Goal: Task Accomplishment & Management: Manage account settings

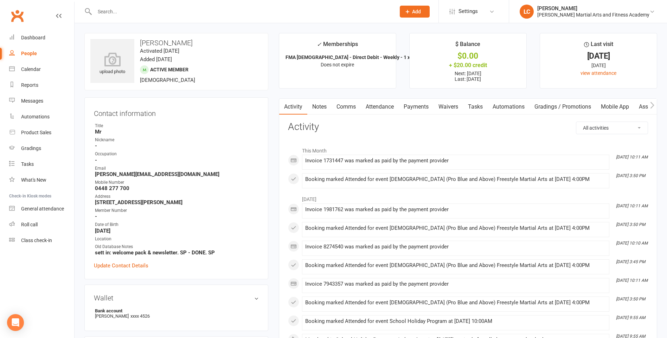
click at [150, 13] on input "text" at bounding box center [241, 12] width 298 height 10
paste input "Eric Hein <eric.hein@ymail.com>"
drag, startPoint x: 121, startPoint y: 11, endPoint x: 12, endPoint y: 12, distance: 109.0
click at [12, 2] on header "Eric Hein <eric.hein@ymail.com> Loading... Prospect Member Non-attending contac…" at bounding box center [333, 2] width 667 height 0
click at [158, 12] on input "eric.hein@ymail.com>" at bounding box center [241, 12] width 298 height 10
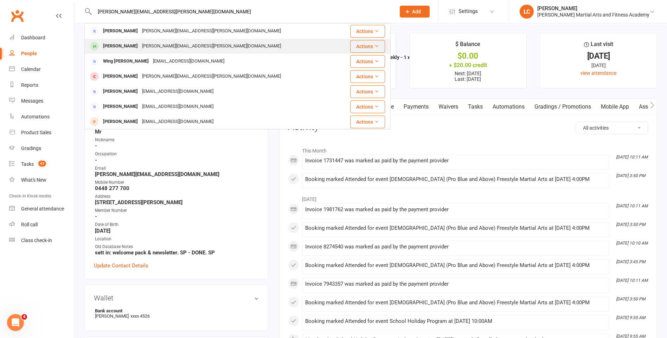
type input "eric.hein@ymail.com"
click at [193, 40] on div "Magnus Hein Eric.hein@ymail.com" at bounding box center [212, 46] width 254 height 14
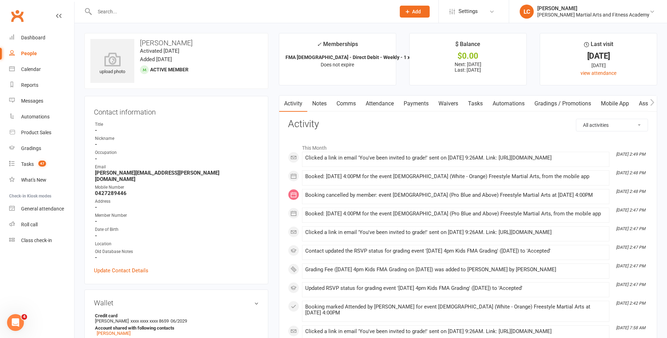
click at [317, 97] on link "Notes" at bounding box center [319, 104] width 24 height 16
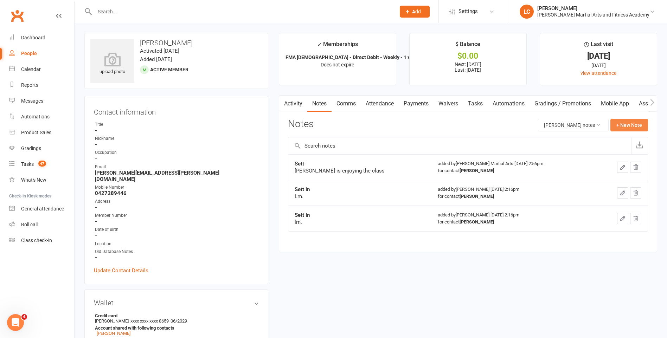
click at [629, 119] on button "+ New Note" at bounding box center [629, 125] width 38 height 13
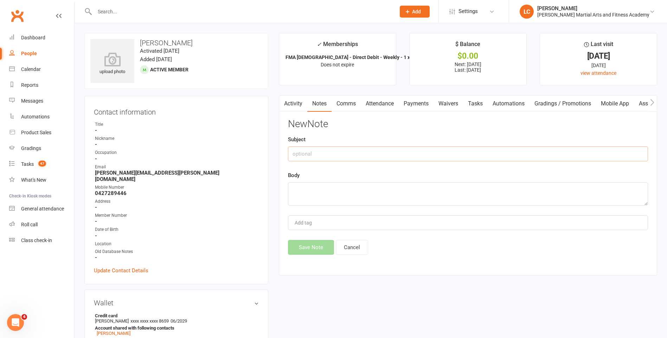
click at [348, 152] on input "text" at bounding box center [468, 154] width 360 height 15
type input "FROM"
click at [335, 198] on textarea at bounding box center [468, 193] width 360 height 23
paste textarea "Hi Sensei Jackson, Apologies for the delay in responding. Please find attached …"
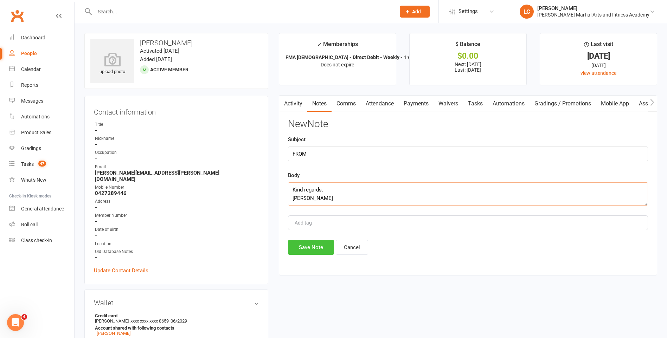
type textarea "Hi Sensei Jackson, Apologies for the delay in responding. Please find attached …"
drag, startPoint x: 314, startPoint y: 242, endPoint x: 314, endPoint y: 248, distance: 6.3
click at [314, 242] on button "Save Note" at bounding box center [311, 247] width 46 height 15
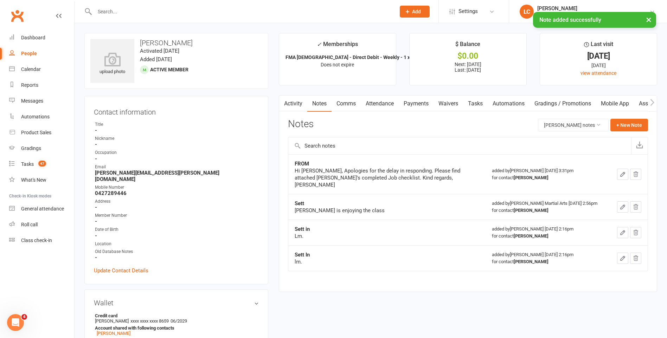
click at [348, 104] on link "Comms" at bounding box center [346, 104] width 29 height 16
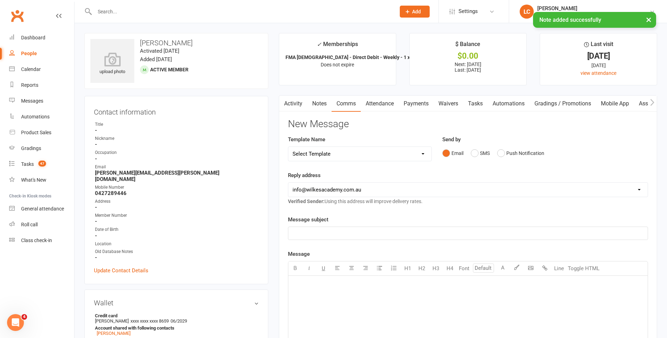
click at [335, 157] on select "Select Template [Email] Birthday Party Enquiry [Email] [DEMOGRAPHIC_DATA] Gradi…" at bounding box center [359, 154] width 143 height 14
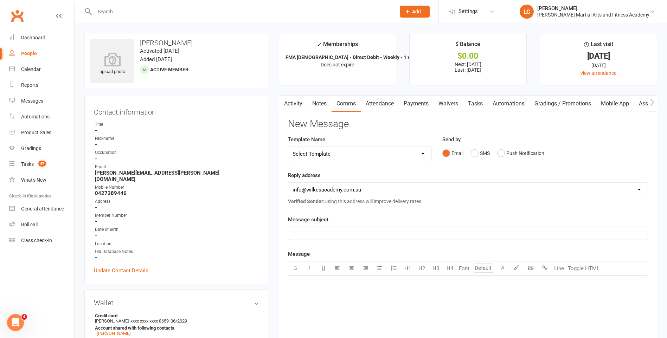
select select "40"
click at [288, 147] on select "Select Template [Email] Birthday Party Enquiry [Email] [DEMOGRAPHIC_DATA] Gradi…" at bounding box center [359, 154] width 143 height 14
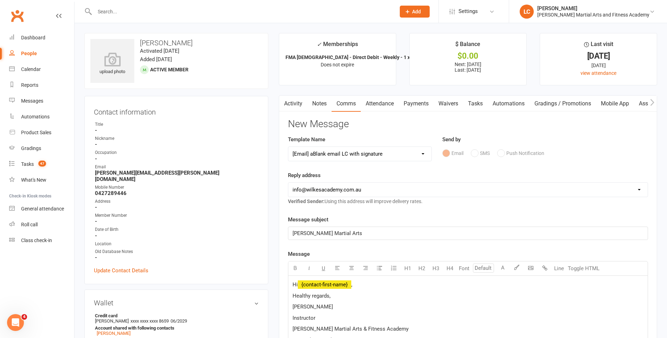
click at [360, 282] on p "Hi ﻿ {contact-first-name} ," at bounding box center [468, 285] width 351 height 8
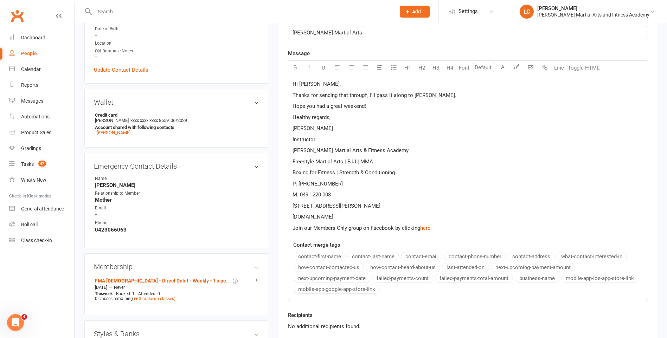
scroll to position [316, 0]
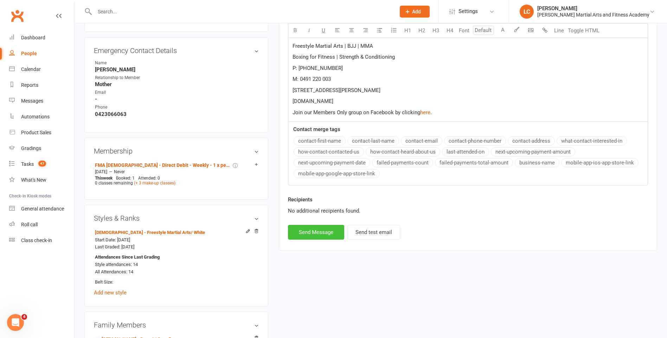
click at [303, 231] on button "Send Message" at bounding box center [316, 232] width 56 height 15
select select
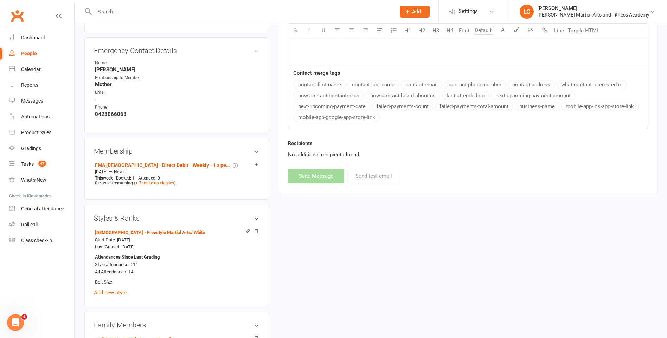
click at [216, 18] on div at bounding box center [237, 11] width 306 height 23
click at [213, 9] on input "text" at bounding box center [241, 12] width 298 height 10
paste input "Silvina Moro <silvina.p.moro@gmail.com>"
drag, startPoint x: 128, startPoint y: 12, endPoint x: 86, endPoint y: 11, distance: 41.8
click at [0, 11] on html "Silvina Moro <silvina.p.moro@gmail.com> Loading... Prospect Member Non-attendin…" at bounding box center [333, 197] width 667 height 1026
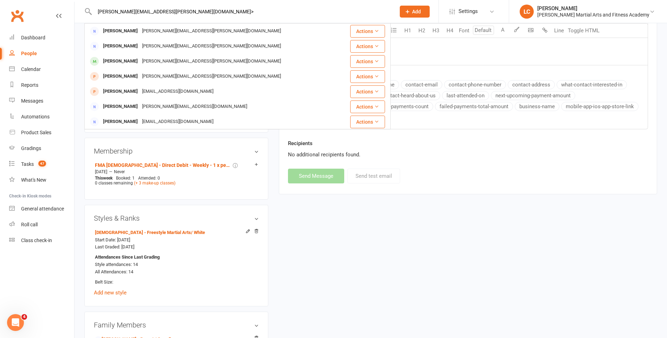
click at [173, 11] on input "silvina.p.moro@gmail.com>" at bounding box center [241, 12] width 298 height 10
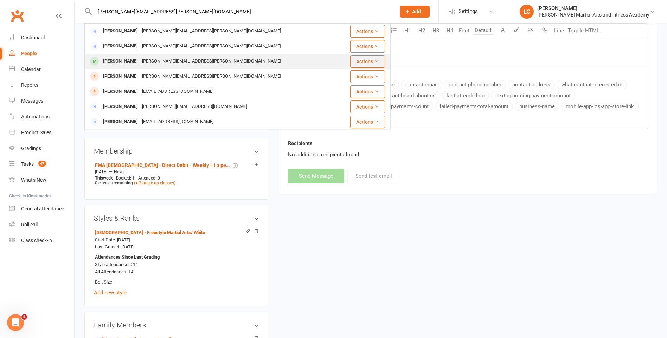
type input "silvina.p.moro@gmail.com"
click at [170, 57] on div "silvina.p.moro@gmail.com" at bounding box center [211, 61] width 143 height 10
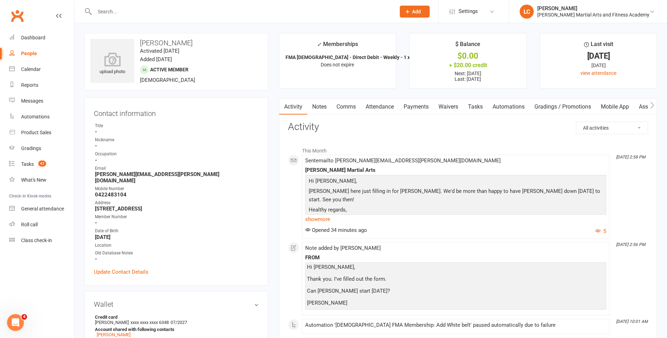
click at [315, 104] on link "Notes" at bounding box center [319, 107] width 24 height 16
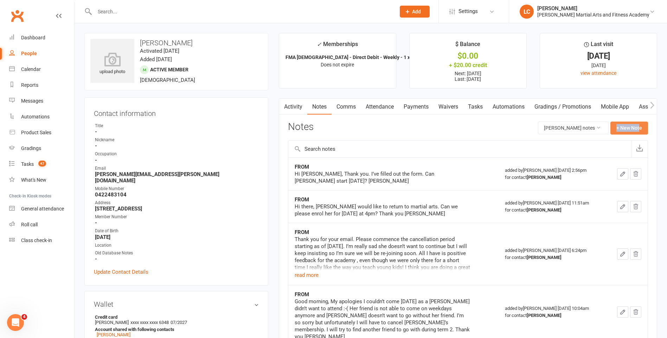
click at [630, 124] on button "+ New Note" at bounding box center [629, 128] width 38 height 13
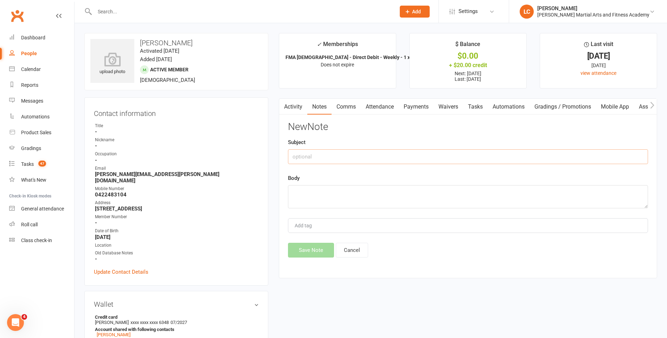
click at [303, 156] on input "text" at bounding box center [468, 156] width 360 height 15
type input "FROM"
click at [334, 184] on div "Body" at bounding box center [468, 191] width 360 height 34
click at [337, 190] on textarea at bounding box center [468, 196] width 360 height 23
paste textarea "Perfect. Thank you and we’ll see you tomorrow :-)"
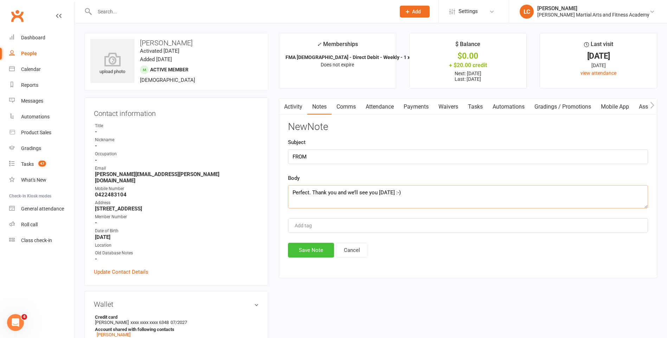
type textarea "Perfect. Thank you and we’ll see you tomorrow :-)"
click at [311, 253] on button "Save Note" at bounding box center [311, 250] width 46 height 15
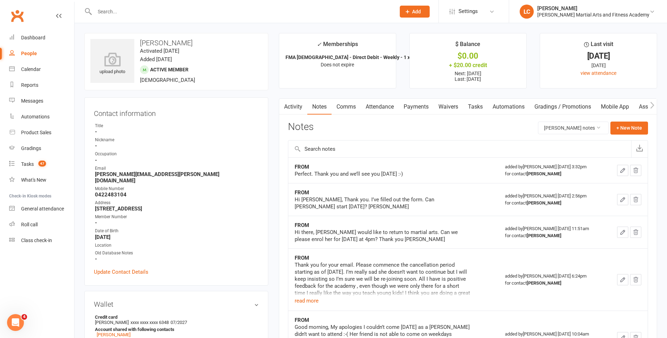
click at [133, 3] on div at bounding box center [237, 11] width 306 height 23
click at [133, 9] on input "text" at bounding box center [241, 12] width 298 height 10
paste input "P Goodie <good-gate@hotmail.com>"
drag, startPoint x: 121, startPoint y: 11, endPoint x: 57, endPoint y: 19, distance: 64.6
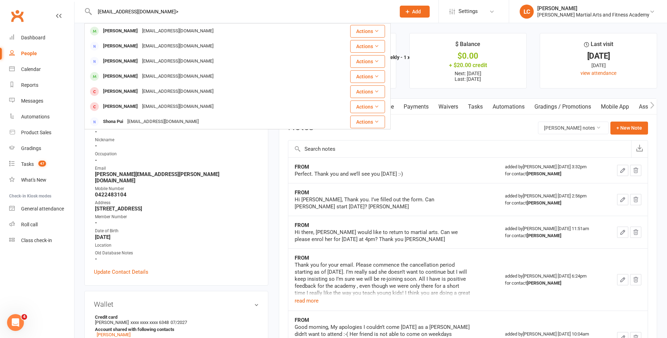
click at [184, 15] on input "good-gate@hotmail.com>" at bounding box center [241, 12] width 298 height 10
type input "good-gate@hotmail.com"
click at [197, 38] on div "Clay Goodreid good-gate@hotmail.com" at bounding box center [212, 31] width 254 height 14
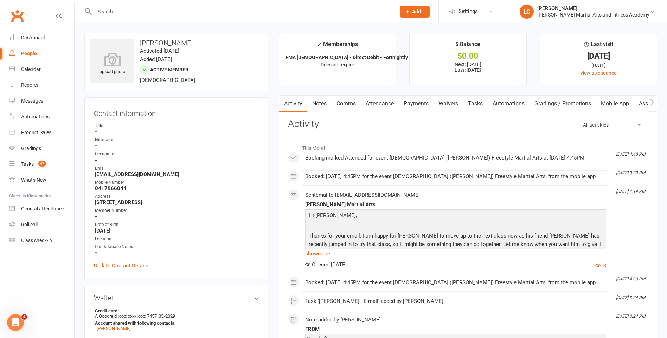
click at [319, 98] on link "Notes" at bounding box center [319, 104] width 24 height 16
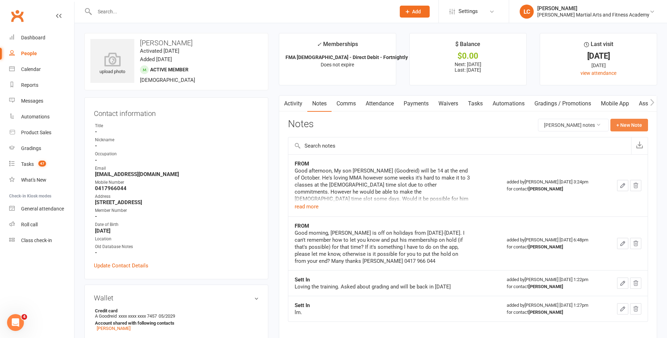
click at [619, 125] on button "+ New Note" at bounding box center [629, 125] width 38 height 13
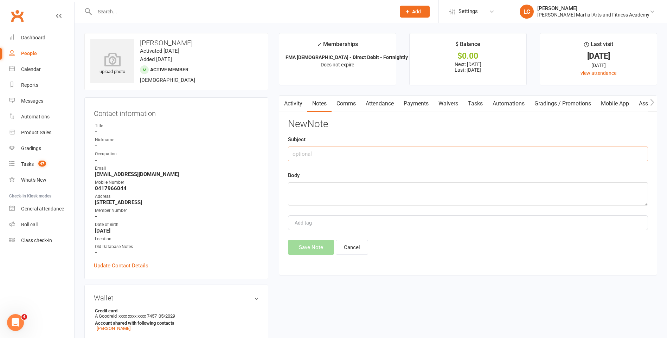
click at [380, 155] on input "text" at bounding box center [468, 154] width 360 height 15
type input "FROM"
click at [320, 194] on textarea at bounding box center [468, 193] width 360 height 23
paste textarea "Hi Jackson, Thank you. Do I need to let you know when he would like to try the …"
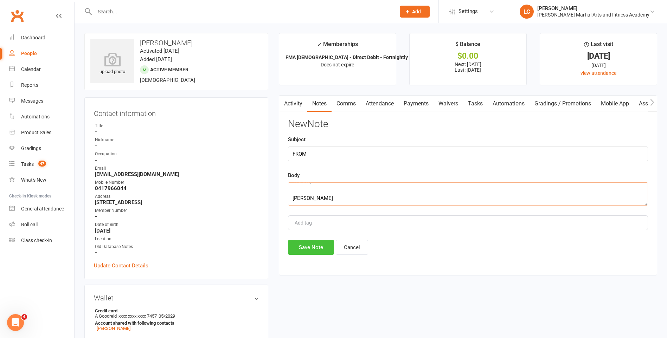
type textarea "Hi Jackson, Thank you. Do I need to let you know when he would like to try the …"
click at [314, 249] on button "Save Note" at bounding box center [311, 247] width 46 height 15
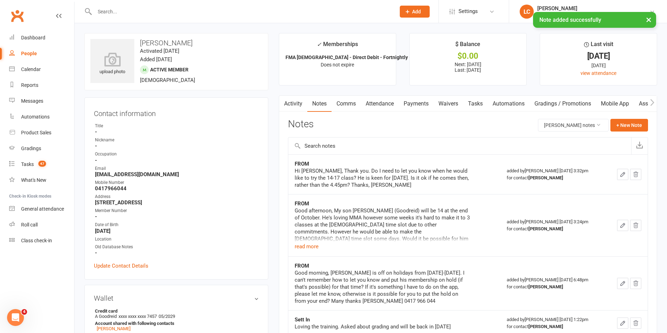
click at [303, 102] on link "Activity" at bounding box center [293, 104] width 28 height 16
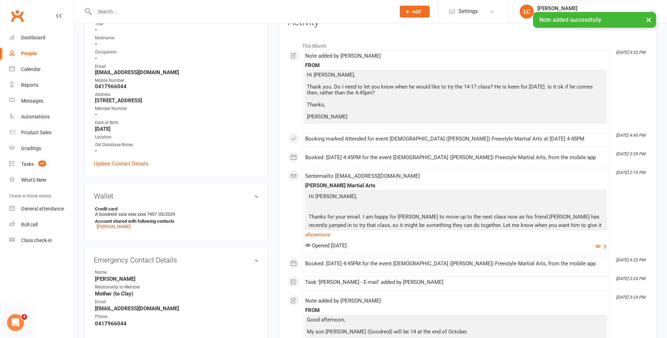
scroll to position [105, 0]
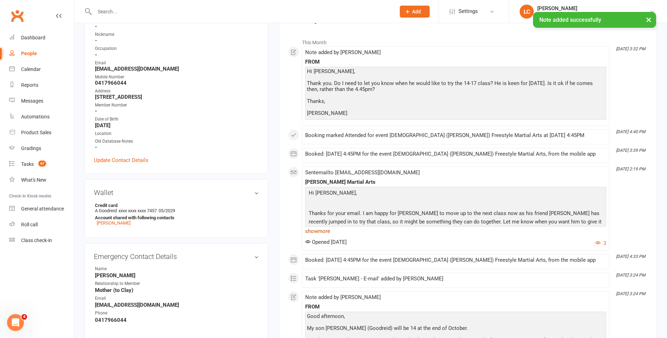
click at [321, 230] on link "show more" at bounding box center [455, 231] width 301 height 10
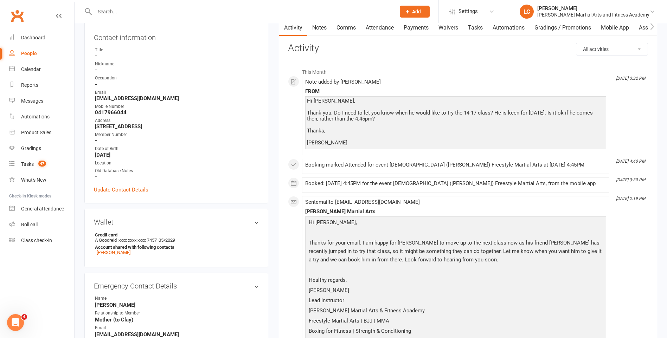
scroll to position [0, 0]
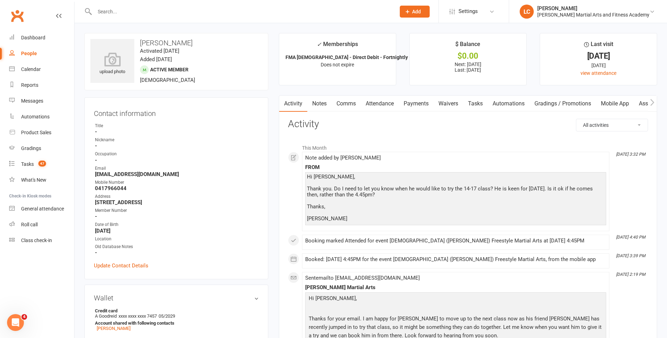
click at [353, 97] on link "Comms" at bounding box center [346, 104] width 29 height 16
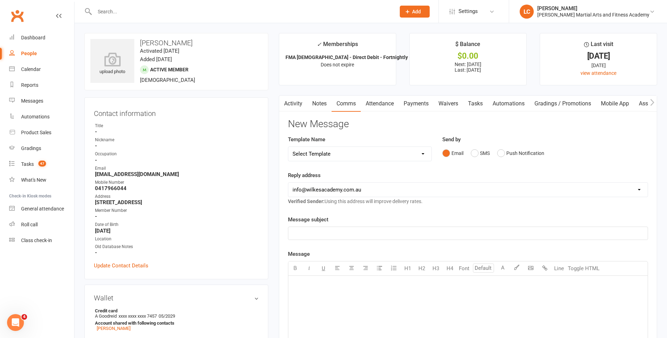
click at [321, 154] on select "Select Template [Email] Birthday Party Enquiry [Email] 2-5yo Grading Form [Emai…" at bounding box center [359, 154] width 143 height 14
select select "40"
click at [288, 147] on select "Select Template [Email] Birthday Party Enquiry [Email] 2-5yo Grading Form [Emai…" at bounding box center [359, 154] width 143 height 14
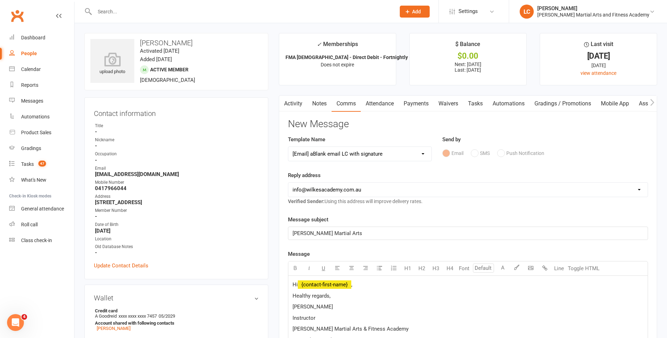
click at [363, 285] on p "Hi ﻿ {contact-first-name} ," at bounding box center [468, 285] width 351 height 8
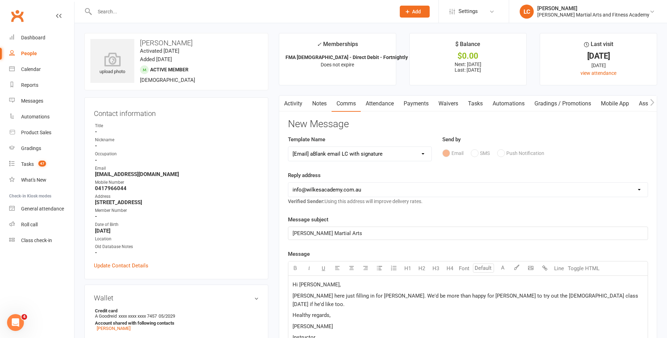
click at [605, 295] on p "Lenny here just filling in for Jackson. We'd be more than happy for Clay to try…" at bounding box center [468, 300] width 351 height 17
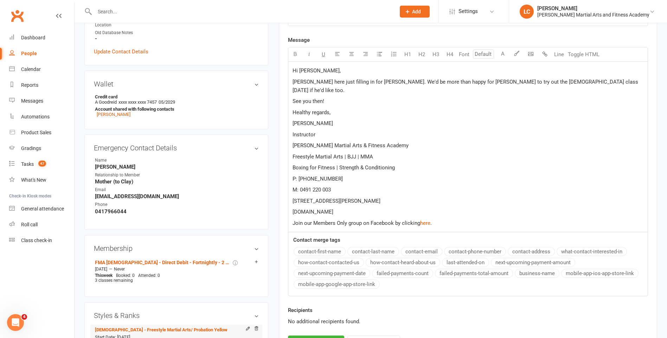
scroll to position [281, 0]
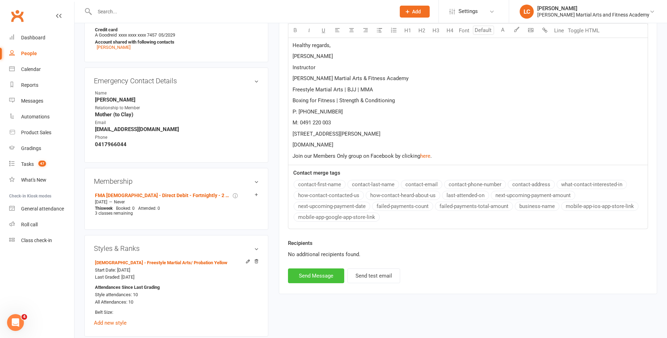
click at [328, 271] on button "Send Message" at bounding box center [316, 276] width 56 height 15
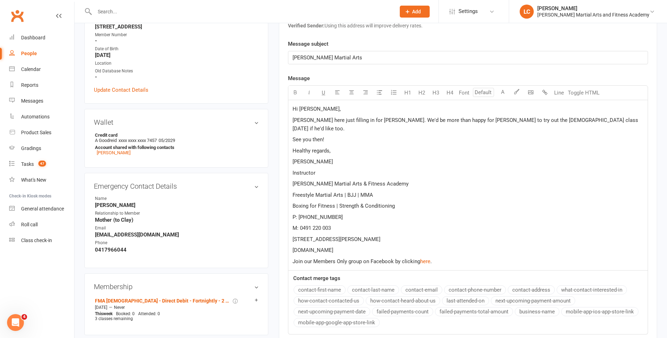
select select
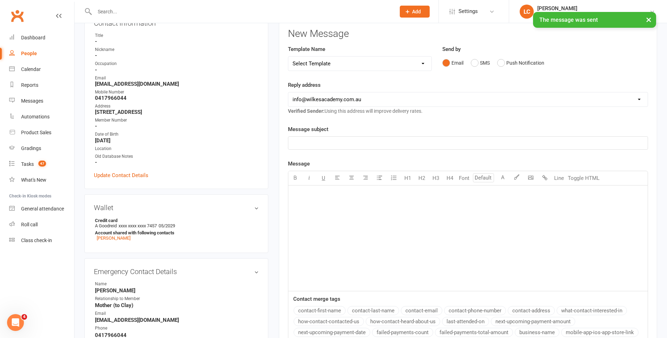
scroll to position [0, 0]
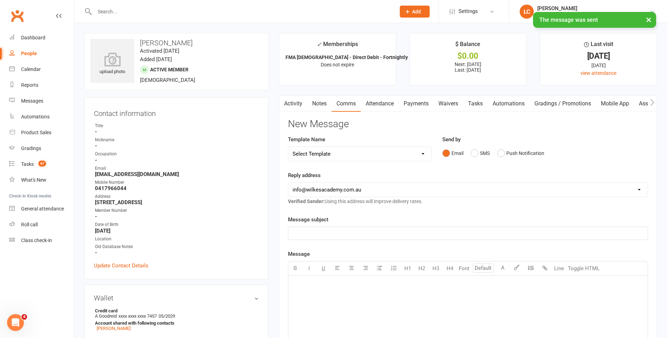
drag, startPoint x: 387, startPoint y: 92, endPoint x: 386, endPoint y: 99, distance: 7.1
click at [386, 94] on main "✓ Memberships FMA 10-13yo - Direct Debit - Fortnightly -... Does not expire $ B…" at bounding box center [468, 275] width 389 height 485
click at [386, 107] on link "Attendance" at bounding box center [380, 104] width 38 height 16
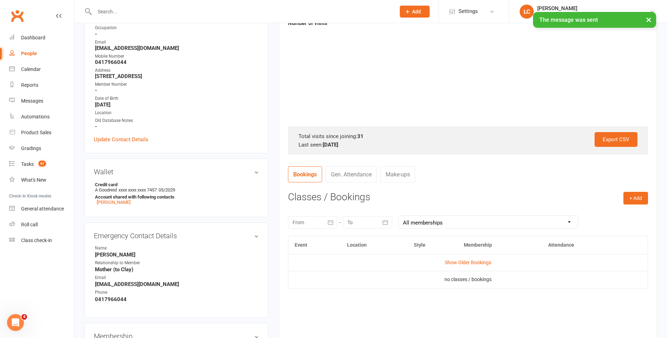
scroll to position [176, 0]
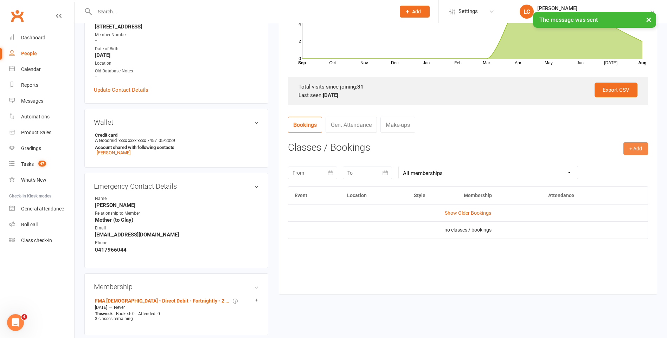
click at [635, 151] on button "+ Add" at bounding box center [635, 148] width 25 height 13
click at [596, 166] on link "Book Event" at bounding box center [613, 165] width 70 height 14
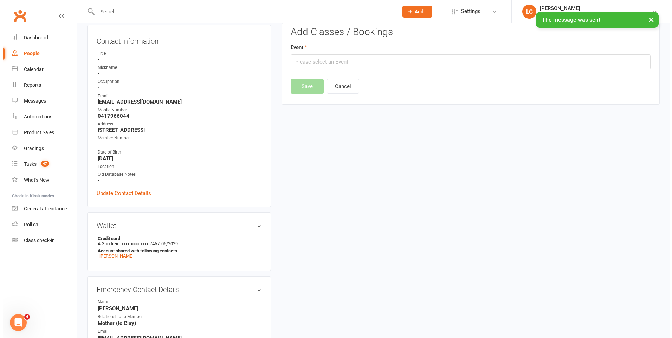
scroll to position [60, 0]
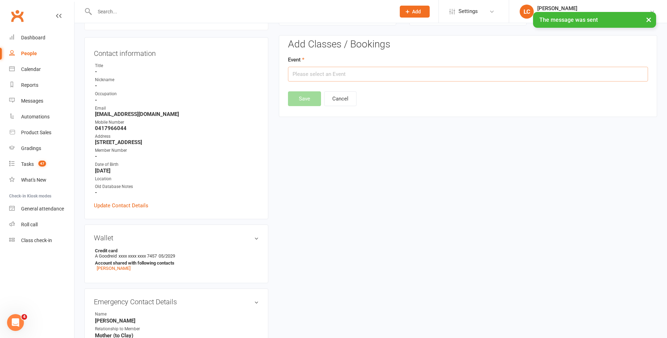
click at [344, 73] on input "text" at bounding box center [468, 74] width 360 height 15
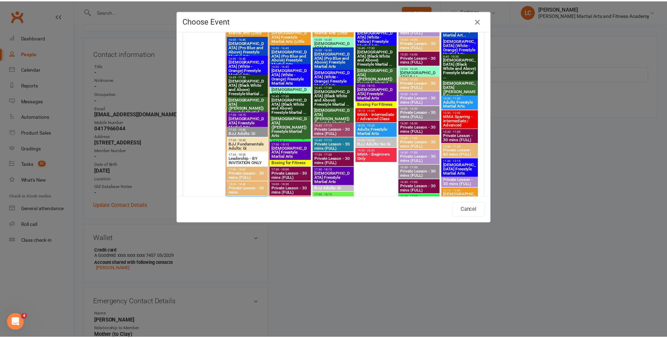
scroll to position [914, 0]
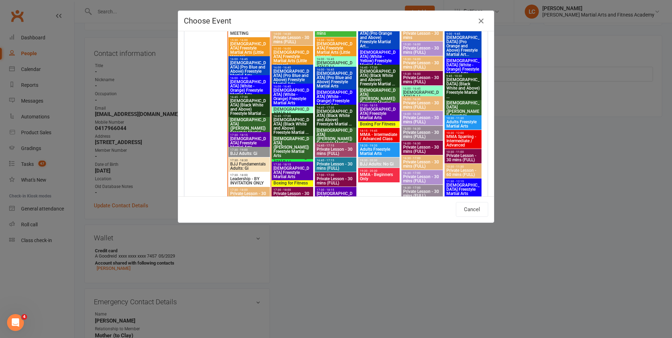
click at [250, 141] on span "14-17yo Freestyle Martial Arts" at bounding box center [249, 143] width 39 height 13
type input "14-17yo Freestyle Martial Arts - Aug 11, 2025 5:30:00 PM"
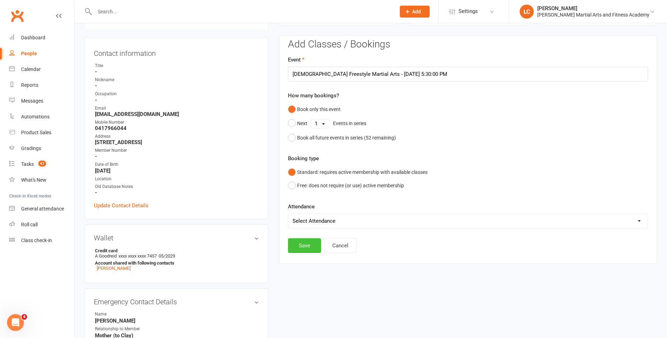
click at [303, 248] on button "Save" at bounding box center [304, 245] width 33 height 15
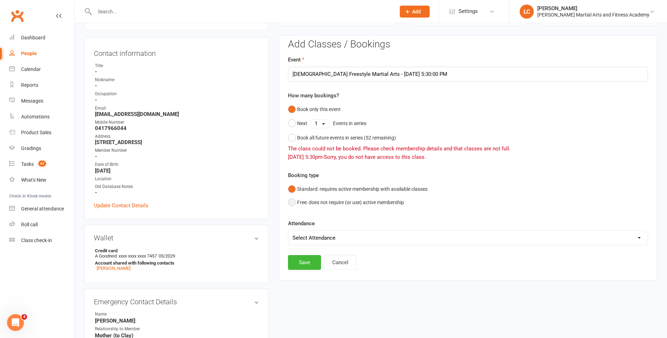
click at [297, 199] on button "Free: does not require (or use) active membership" at bounding box center [346, 202] width 116 height 13
click at [305, 263] on button "Save" at bounding box center [304, 262] width 33 height 15
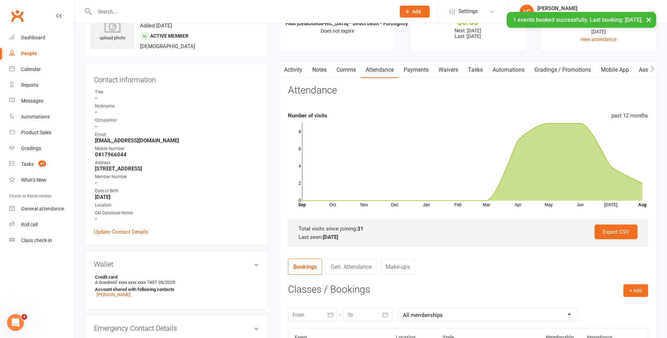
scroll to position [0, 0]
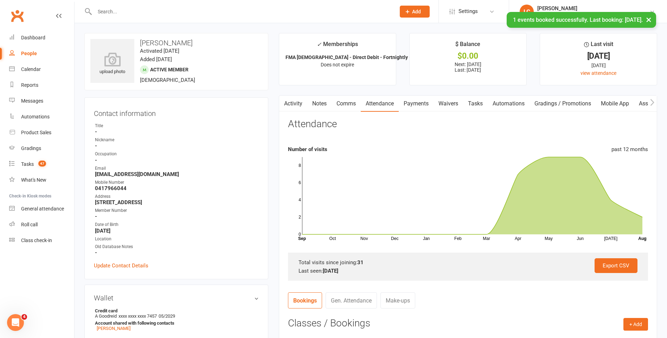
click at [474, 107] on link "Tasks" at bounding box center [475, 104] width 25 height 16
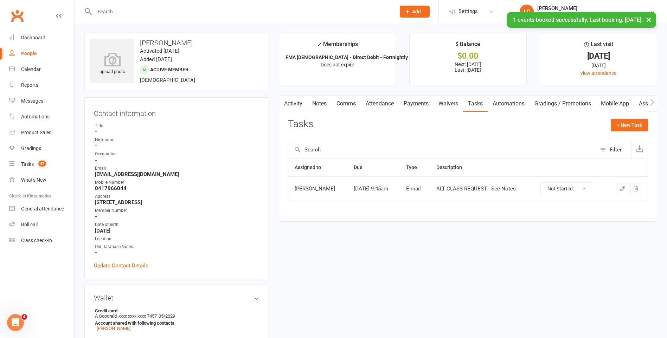
click at [623, 133] on div "+ New Task" at bounding box center [629, 127] width 37 height 17
click at [631, 118] on div "Activity Notes Comms Attendance Payments Waivers Tasks Automations Gradings / P…" at bounding box center [468, 158] width 378 height 127
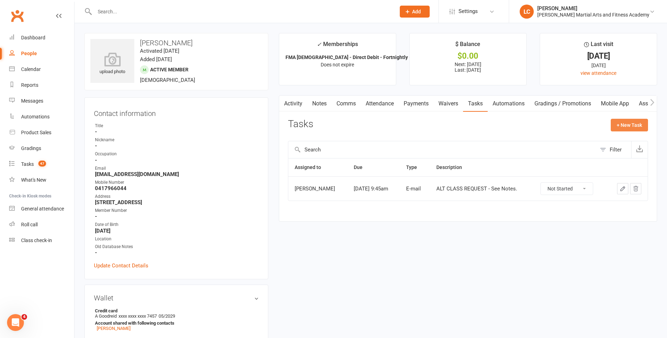
click at [622, 126] on button "+ New Task" at bounding box center [629, 125] width 37 height 13
select select "47778"
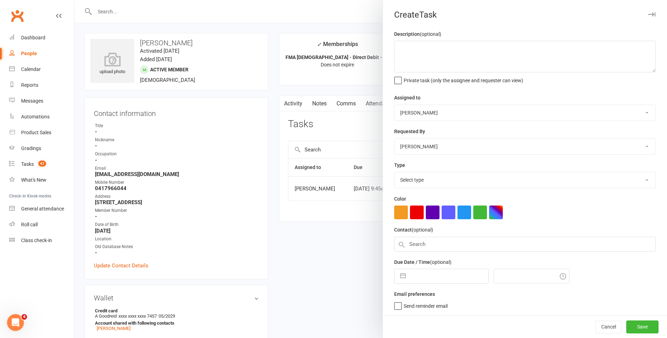
click at [432, 113] on select "[PERSON_NAME] [PERSON_NAME] [PERSON_NAME] [PERSON_NAME] [PERSON_NAME] [PERSON_N…" at bounding box center [524, 112] width 261 height 15
select select "47660"
click at [394, 105] on select "[PERSON_NAME] [PERSON_NAME] [PERSON_NAME] [PERSON_NAME] [PERSON_NAME] [PERSON_N…" at bounding box center [524, 112] width 261 height 15
click at [419, 63] on textarea at bounding box center [525, 57] width 262 height 32
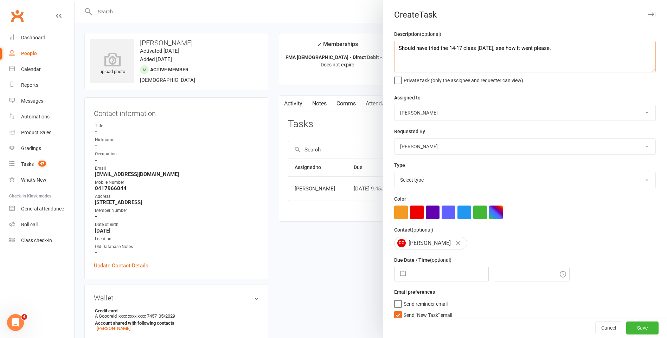
type textarea "Should have tried the 14-17 class yesterday, see how it went please."
click at [433, 190] on div "Description (optional) Should have tried the 14-17 class yesterday, see how it …" at bounding box center [525, 177] width 284 height 295
click at [434, 187] on select "Select type E-mail General task Meeting Phone call Sett in calls Add new task t…" at bounding box center [524, 179] width 261 height 15
select select "25277"
click at [394, 174] on select "Select type E-mail General task Meeting Phone call Sett in calls Add new task t…" at bounding box center [524, 179] width 261 height 15
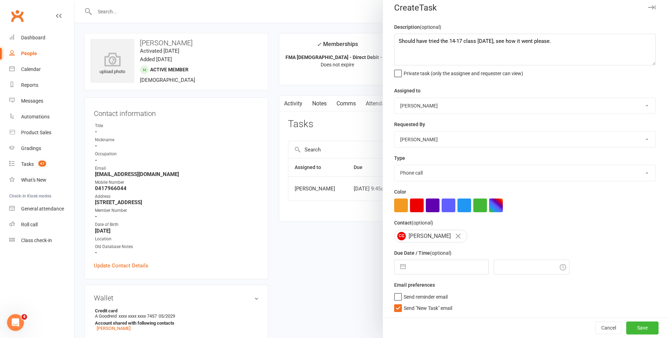
scroll to position [10, 0]
click at [397, 310] on label "Send "New Task" email" at bounding box center [423, 306] width 58 height 7
click at [397, 303] on input "Send "New Task" email" at bounding box center [423, 303] width 58 height 0
click at [436, 260] on div "Navigate forward to interact with the calendar and select a date. Press the que…" at bounding box center [441, 267] width 95 height 15
click at [436, 261] on input "text" at bounding box center [448, 267] width 79 height 14
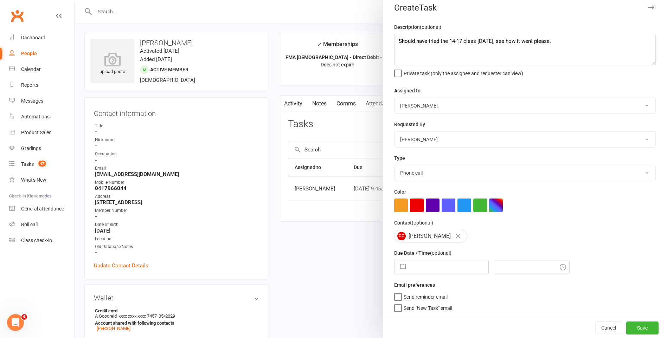
select select "6"
select select "2025"
select select "7"
select select "2025"
select select "8"
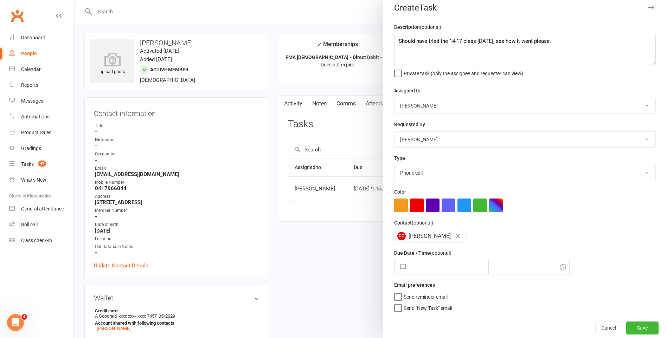
select select "2025"
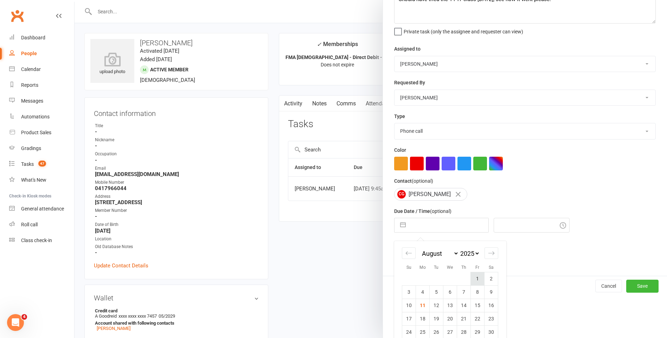
scroll to position [74, 0]
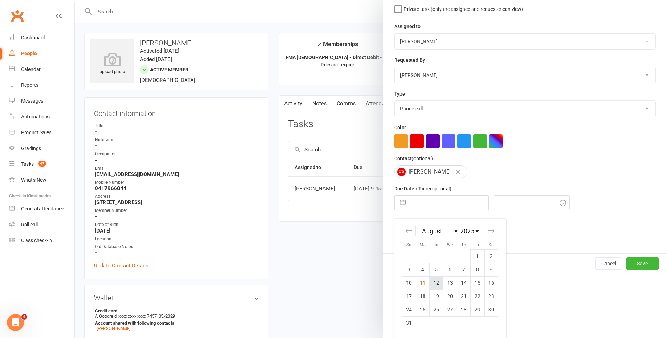
click at [434, 282] on td "12" at bounding box center [437, 282] width 14 height 13
type input "12 Aug 2025"
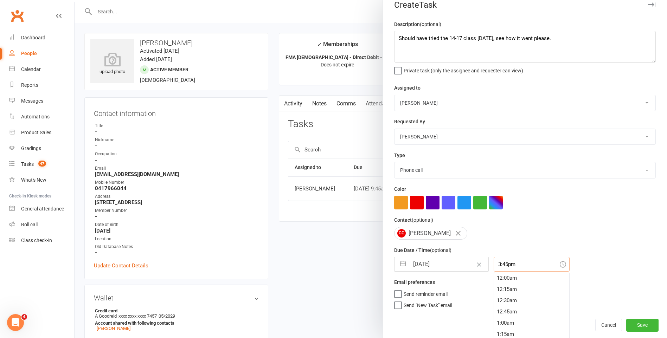
scroll to position [17, 0]
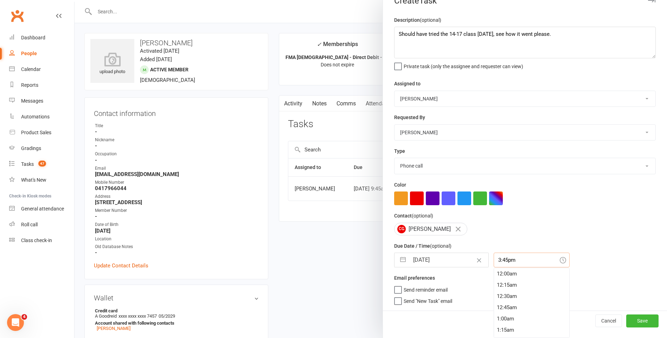
click at [511, 266] on input "3:45pm" at bounding box center [532, 260] width 76 height 15
click at [518, 279] on div "10:15am" at bounding box center [531, 283] width 75 height 11
type input "10:15am"
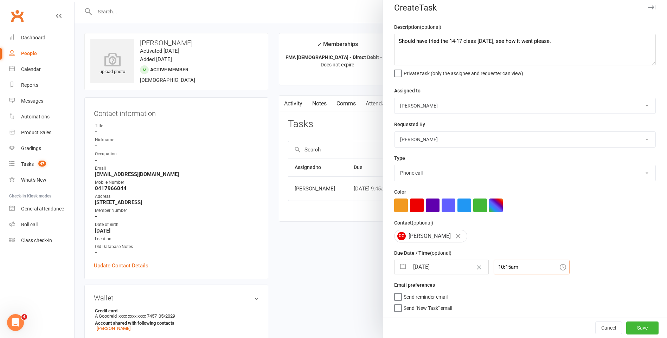
scroll to position [10, 0]
click at [633, 327] on button "Save" at bounding box center [642, 328] width 32 height 13
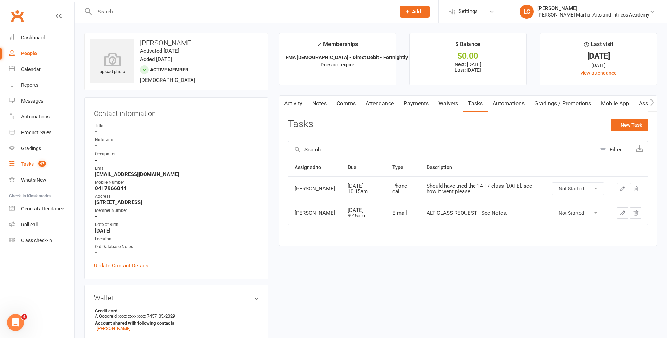
click at [19, 162] on link "Tasks 47" at bounding box center [41, 164] width 65 height 16
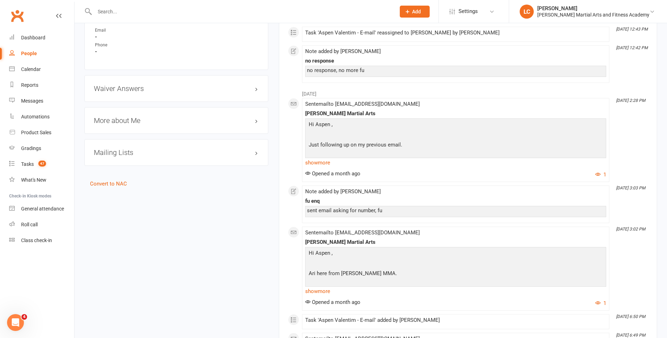
scroll to position [492, 0]
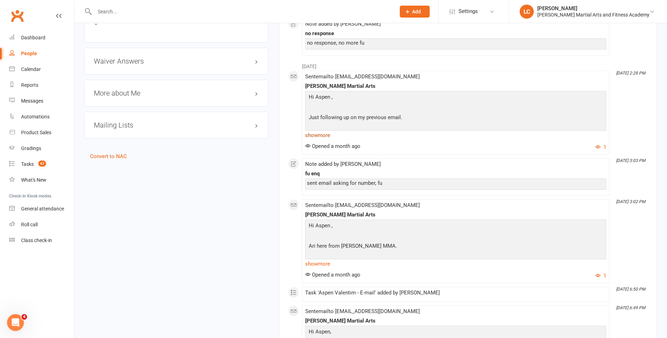
click at [320, 139] on link "show more" at bounding box center [455, 135] width 301 height 10
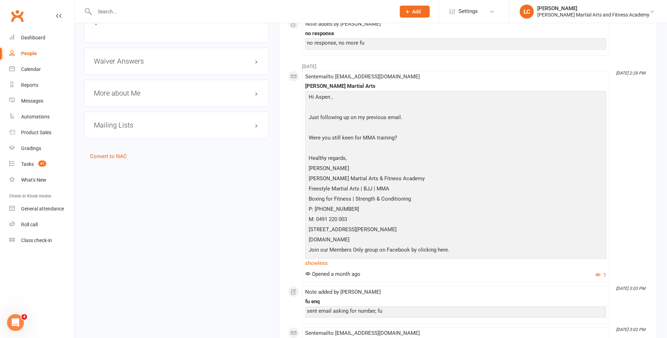
click at [325, 256] on div "Hi Aspen , Just following up on my previous email. Were you still keen for MMA …" at bounding box center [455, 177] width 297 height 168
click at [326, 259] on link "show less" at bounding box center [455, 263] width 301 height 10
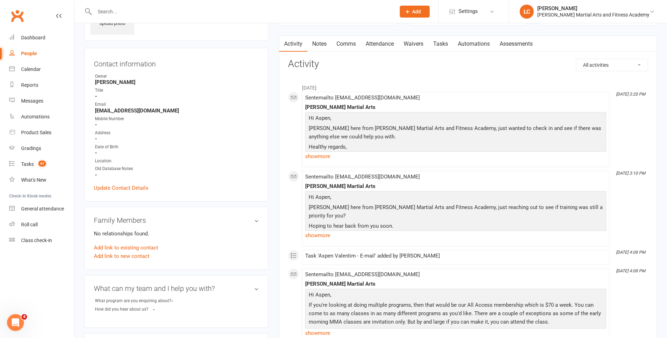
scroll to position [0, 0]
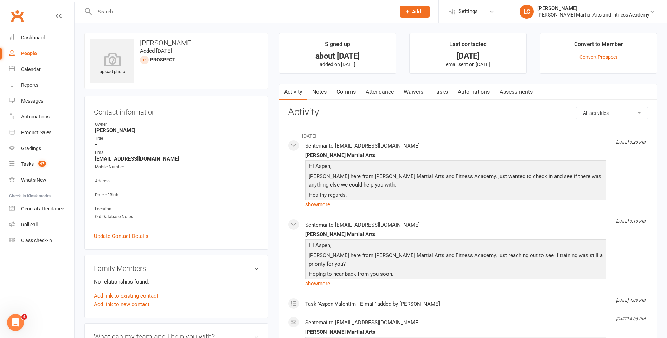
click at [348, 93] on link "Comms" at bounding box center [346, 92] width 29 height 16
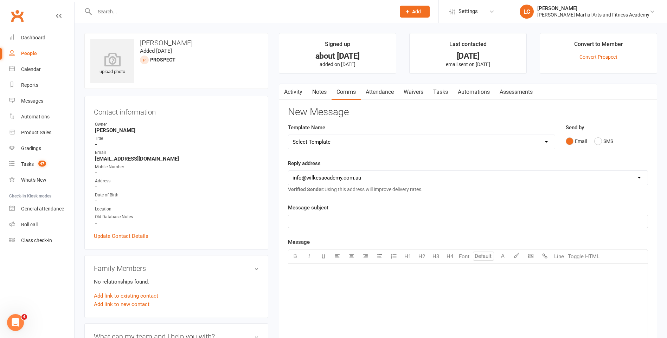
click at [341, 142] on select "Select Template [Email] Birthday Party Enquiry [Email] [DEMOGRAPHIC_DATA] Gradi…" at bounding box center [421, 142] width 267 height 14
click at [298, 89] on link "Activity" at bounding box center [293, 92] width 28 height 16
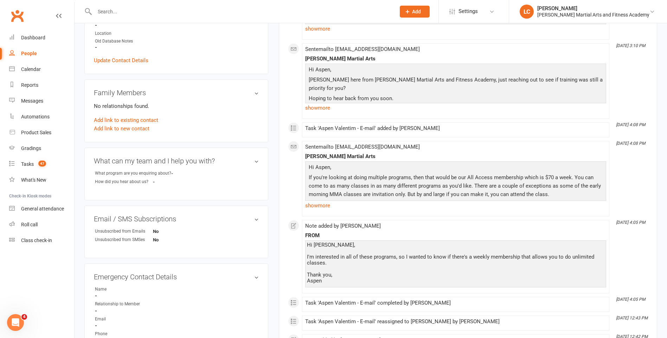
scroll to position [246, 0]
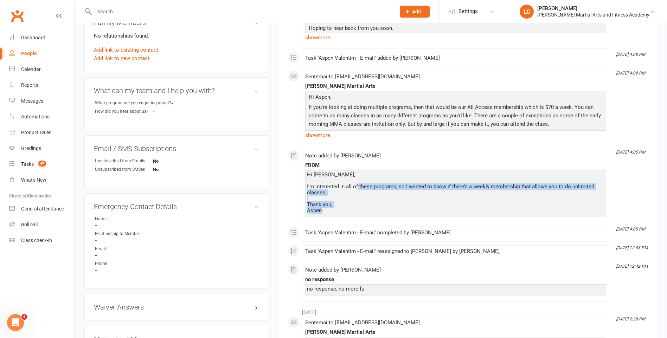
drag, startPoint x: 357, startPoint y: 188, endPoint x: 499, endPoint y: 209, distance: 143.7
click at [499, 209] on div "Hi Leonard, I'm interested in all of these programs, so I wanted to know if the…" at bounding box center [455, 193] width 297 height 42
click at [500, 209] on div "Hi Leonard, I'm interested in all of these programs, so I wanted to know if the…" at bounding box center [455, 193] width 297 height 42
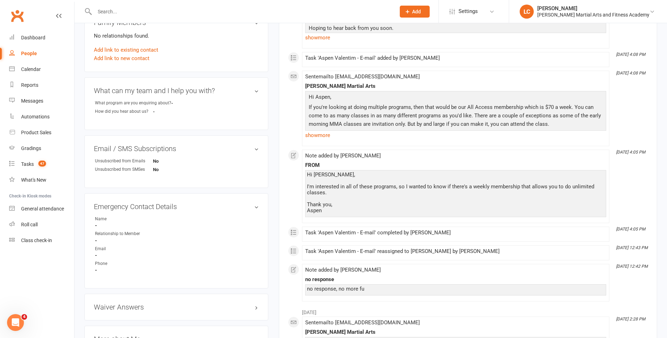
click at [322, 130] on p "If you're looking at doing multiple programs, then that would be our All Access…" at bounding box center [455, 116] width 297 height 27
click at [313, 137] on link "show more" at bounding box center [455, 135] width 301 height 10
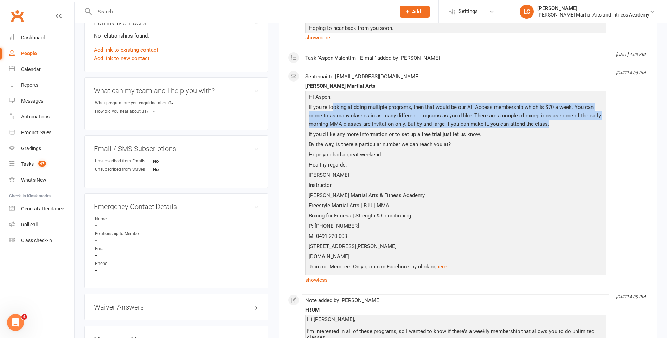
drag, startPoint x: 547, startPoint y: 127, endPoint x: 361, endPoint y: 125, distance: 185.6
click at [358, 123] on p "If you're looking at doing multiple programs, then that would be our All Access…" at bounding box center [455, 116] width 297 height 27
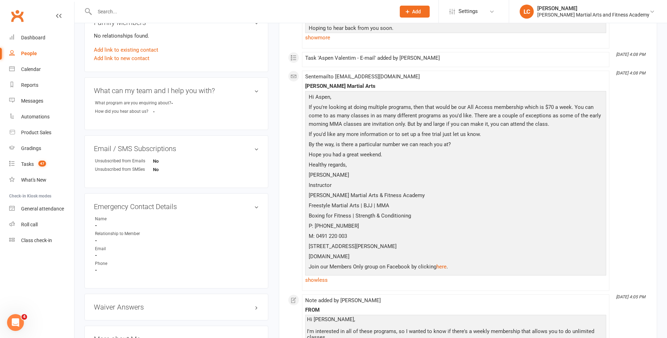
drag, startPoint x: 361, startPoint y: 125, endPoint x: 396, endPoint y: 133, distance: 35.4
click at [396, 133] on p "If you'd like any more information or to set up a free trial just let us know." at bounding box center [455, 135] width 297 height 10
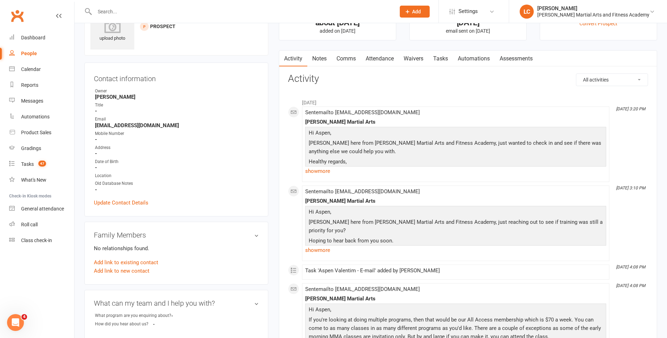
scroll to position [0, 0]
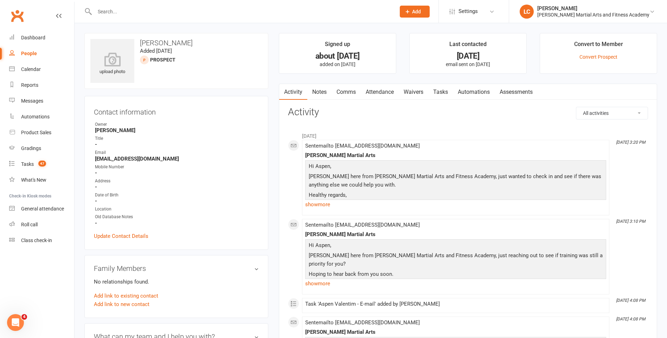
click at [347, 95] on link "Comms" at bounding box center [346, 92] width 29 height 16
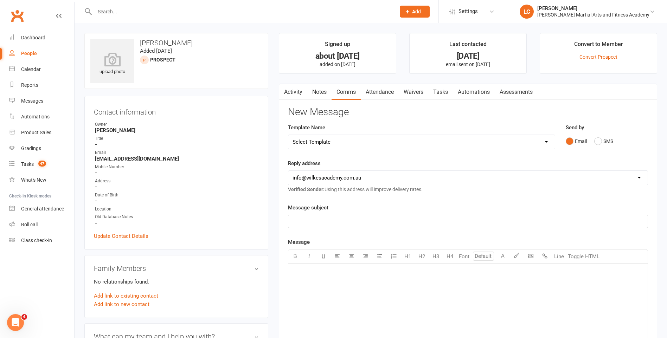
drag, startPoint x: 328, startPoint y: 143, endPoint x: 328, endPoint y: 148, distance: 5.3
click at [328, 143] on select "Select Template [Email] Birthday Party Enquiry [Email] 2-5yo Grading Form [Emai…" at bounding box center [421, 142] width 267 height 14
select select "40"
click at [288, 135] on select "Select Template [Email] Birthday Party Enquiry [Email] 2-5yo Grading Form [Emai…" at bounding box center [421, 142] width 267 height 14
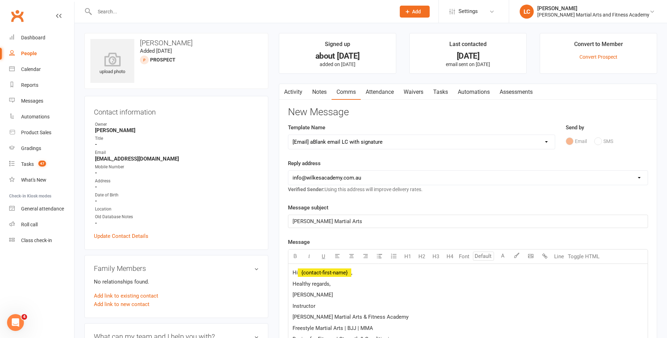
click at [371, 277] on p "Hi ﻿ {contact-first-name} ," at bounding box center [468, 273] width 351 height 8
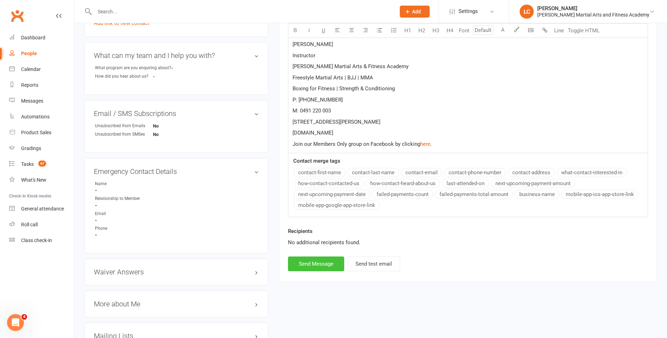
click at [338, 257] on button "Send Message" at bounding box center [316, 264] width 56 height 15
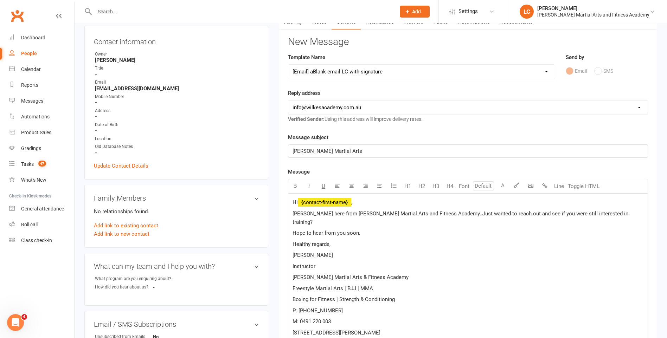
select select
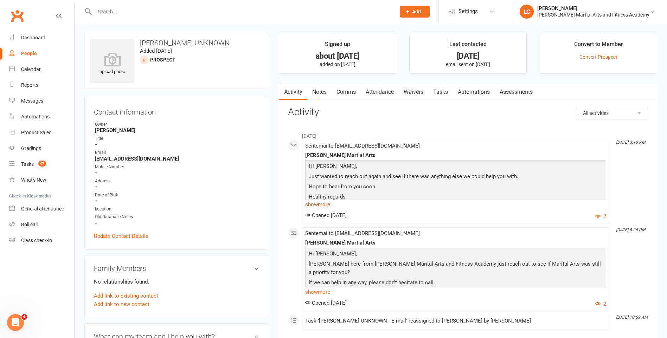
click at [327, 204] on link "show more" at bounding box center [455, 205] width 301 height 10
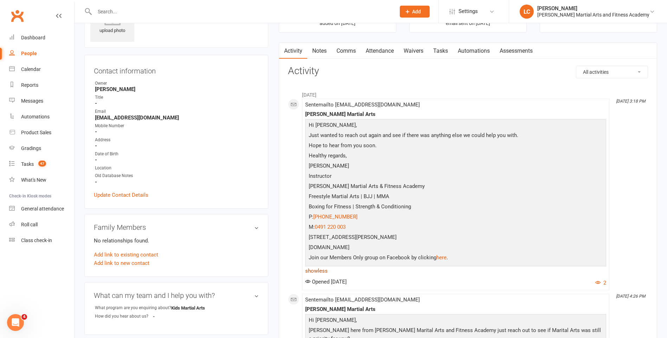
scroll to position [141, 0]
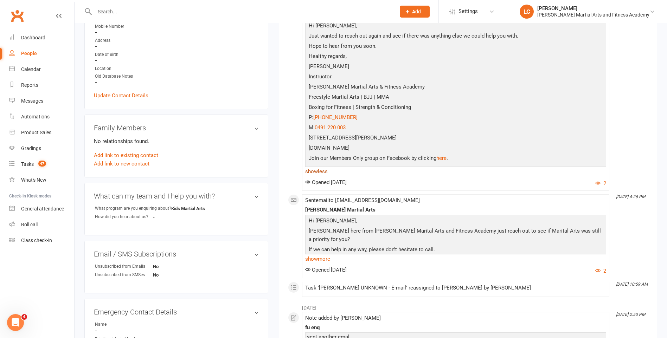
click at [318, 169] on link "show less" at bounding box center [455, 172] width 301 height 10
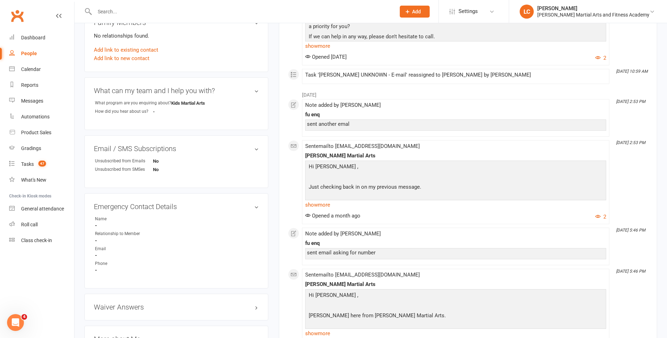
scroll to position [0, 0]
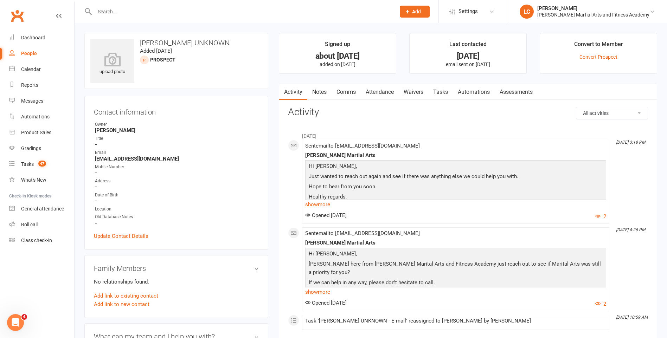
click at [353, 88] on link "Comms" at bounding box center [346, 92] width 29 height 16
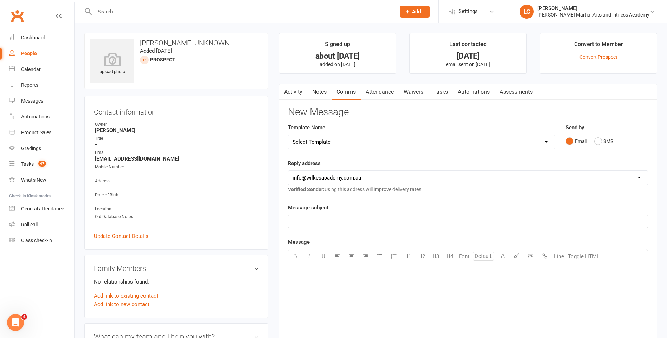
click at [343, 140] on select "Select Template [Email] Birthday Party Enquiry [Email] 2-5yo Grading Form [Emai…" at bounding box center [421, 142] width 267 height 14
select select "40"
click at [288, 135] on select "Select Template [Email] Birthday Party Enquiry [Email] 2-5yo Grading Form [Emai…" at bounding box center [421, 142] width 267 height 14
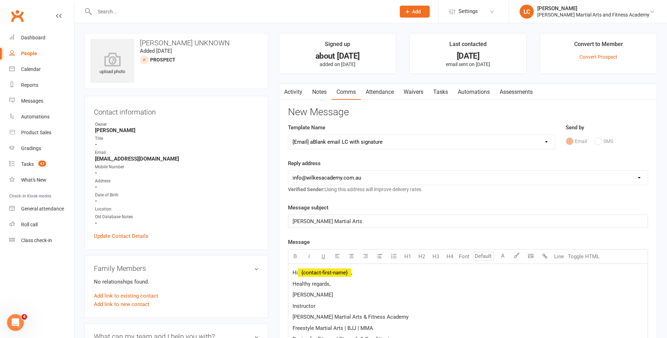
click at [361, 274] on p "Hi ﻿ {contact-first-name} ," at bounding box center [468, 273] width 351 height 8
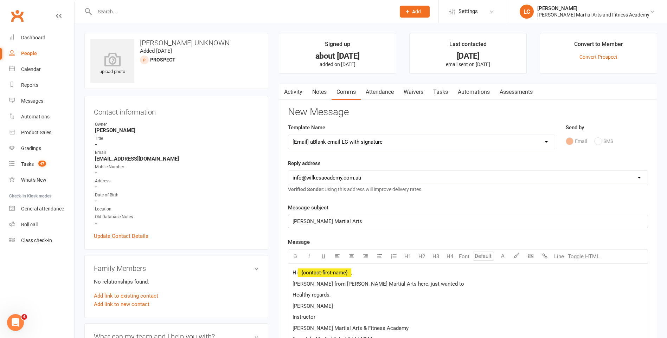
drag, startPoint x: 288, startPoint y: 89, endPoint x: 238, endPoint y: 101, distance: 51.8
click at [238, 101] on div "Contact information Owner Leonard Cranny Title - Email em.harkness95@gmail.com …" at bounding box center [176, 173] width 184 height 154
click at [415, 284] on p "Lenny from Wilkes Martial Arts here, just wanted to" at bounding box center [468, 284] width 351 height 8
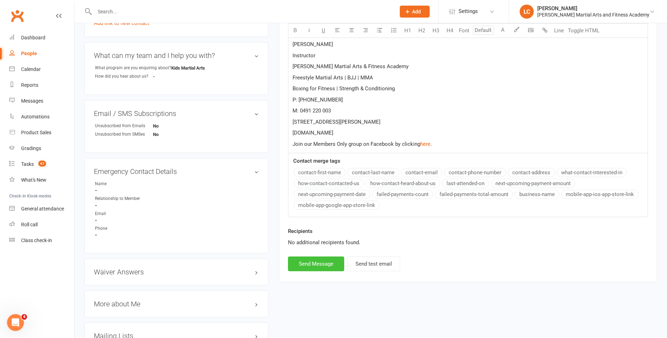
click at [323, 261] on button "Send Message" at bounding box center [316, 264] width 56 height 15
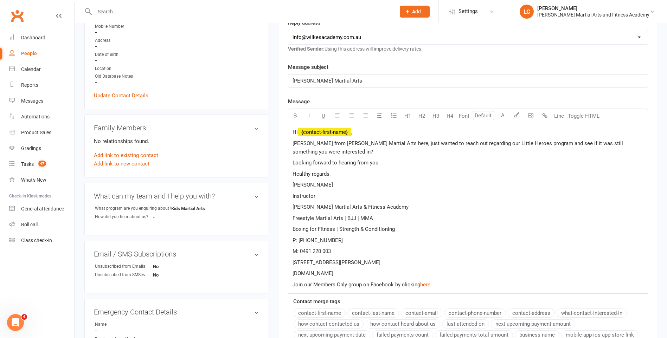
select select
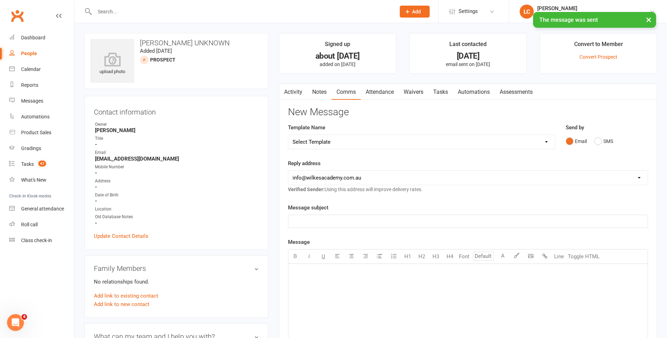
click at [442, 92] on link "Tasks" at bounding box center [440, 92] width 25 height 16
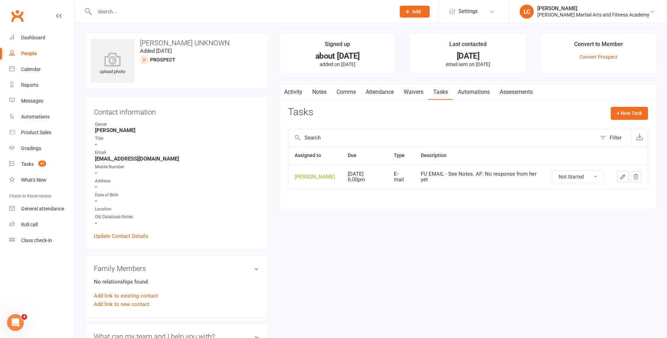
click at [621, 179] on icon "button" at bounding box center [623, 177] width 4 height 4
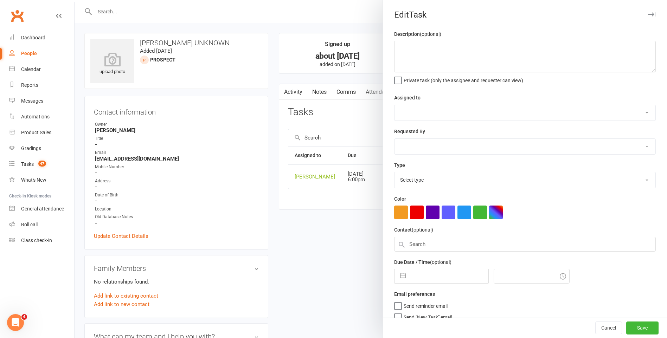
type textarea "FU EMAIL - See Notes. AF: No response from her yet"
select select "47778"
select select "50751"
type input "[DATE]"
type input "6:00pm"
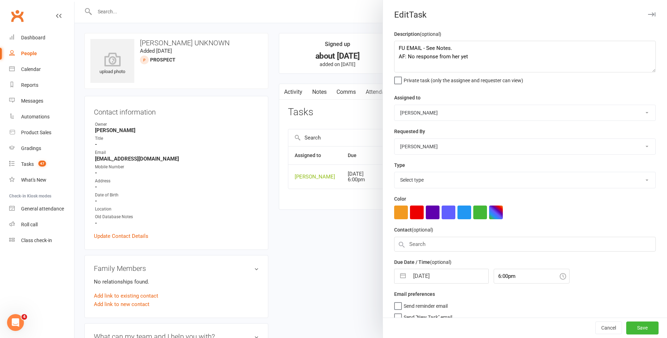
select select "25276"
click at [439, 281] on input "11 Aug 2025" at bounding box center [448, 274] width 79 height 14
select select "6"
select select "2025"
select select "7"
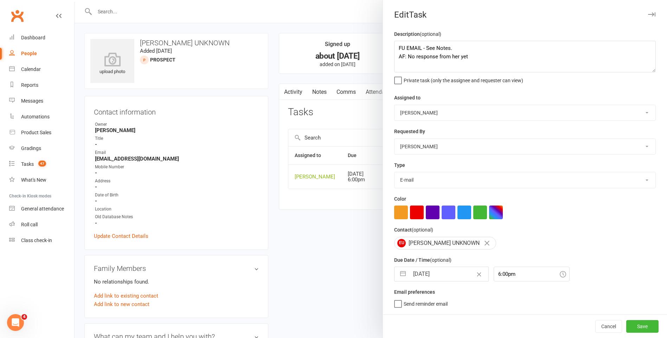
select select "2025"
select select "8"
select select "2025"
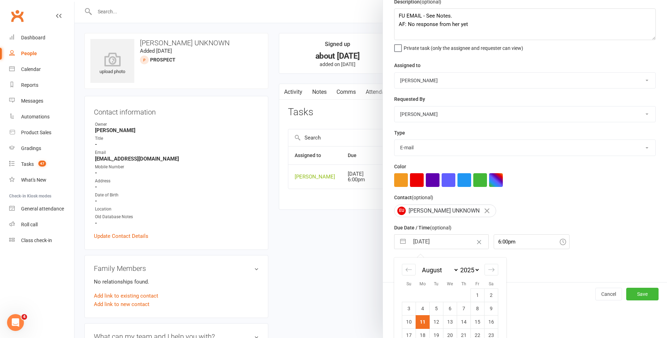
scroll to position [70, 0]
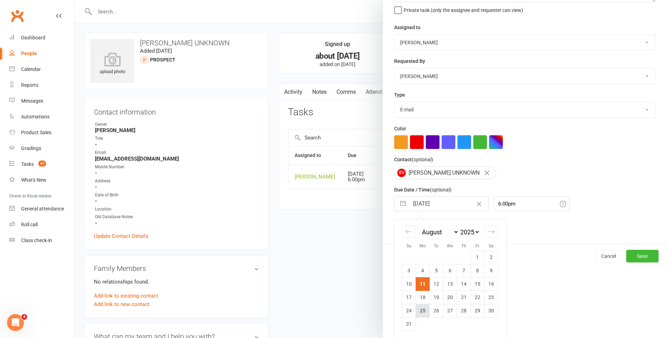
click at [423, 316] on td "25" at bounding box center [423, 310] width 14 height 13
type input "25 Aug 2025"
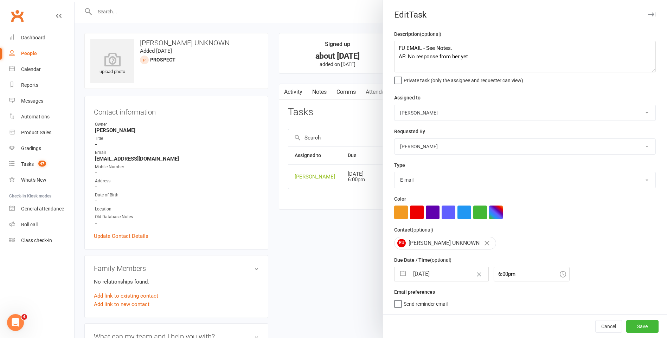
scroll to position [0, 0]
click at [639, 330] on button "Save" at bounding box center [642, 326] width 32 height 13
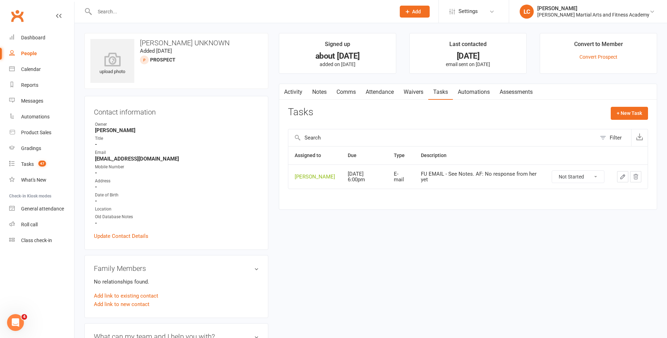
click at [293, 93] on link "Activity" at bounding box center [293, 92] width 28 height 16
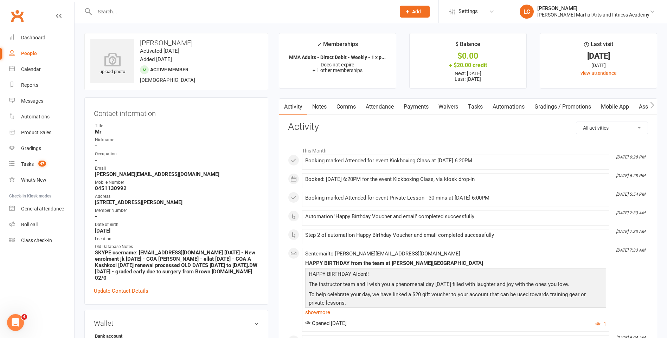
click at [473, 106] on link "Tasks" at bounding box center [475, 107] width 25 height 16
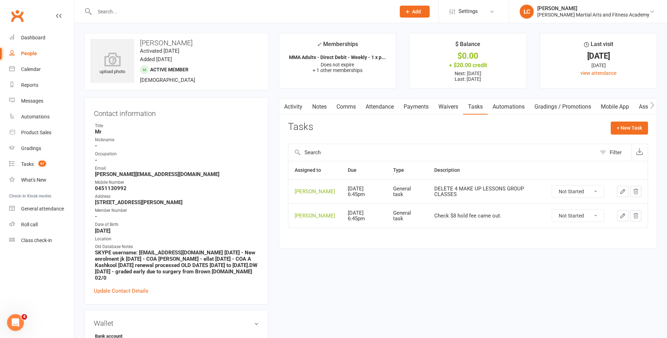
click at [578, 194] on select "Not Started In Progress Waiting Complete" at bounding box center [578, 192] width 52 height 12
drag, startPoint x: 584, startPoint y: 152, endPoint x: 575, endPoint y: 175, distance: 24.8
click at [583, 153] on input "text" at bounding box center [442, 152] width 308 height 17
drag, startPoint x: 571, startPoint y: 187, endPoint x: 570, endPoint y: 193, distance: 5.7
click at [570, 191] on select "Not Started In Progress Waiting Complete" at bounding box center [578, 192] width 52 height 12
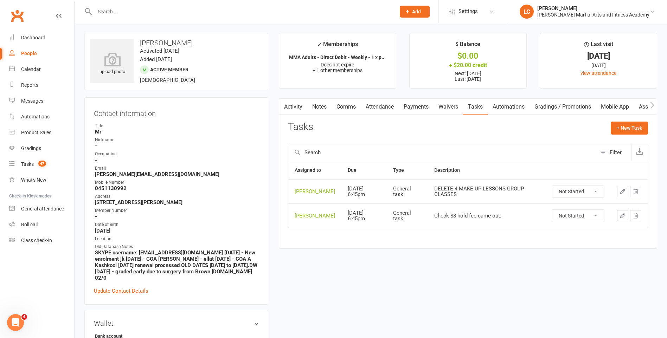
scroll to position [105, 0]
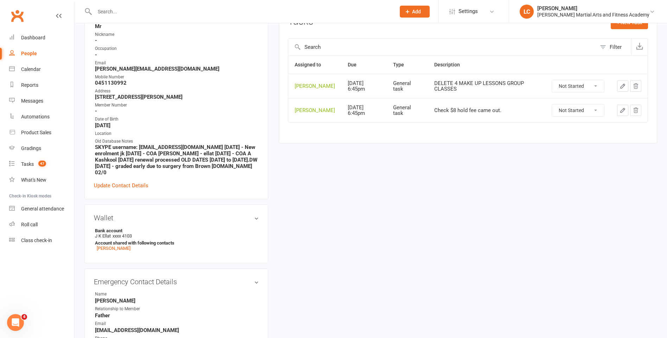
click at [580, 85] on select "Not Started In Progress Waiting Complete" at bounding box center [578, 86] width 52 height 12
click at [552, 80] on select "Not Started In Progress Waiting Complete" at bounding box center [578, 86] width 52 height 12
select select "unstarted"
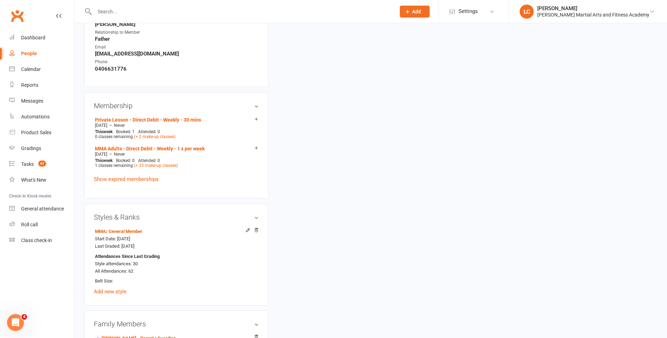
scroll to position [387, 0]
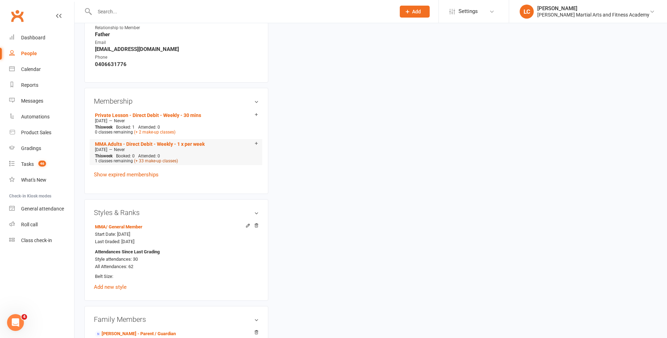
click at [167, 159] on link "(+ 33 make-up classes)" at bounding box center [156, 161] width 44 height 5
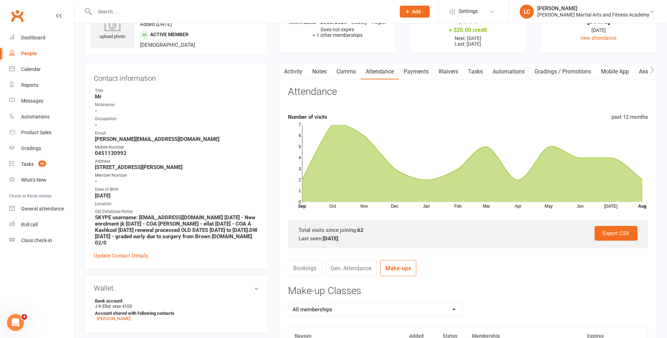
scroll to position [176, 0]
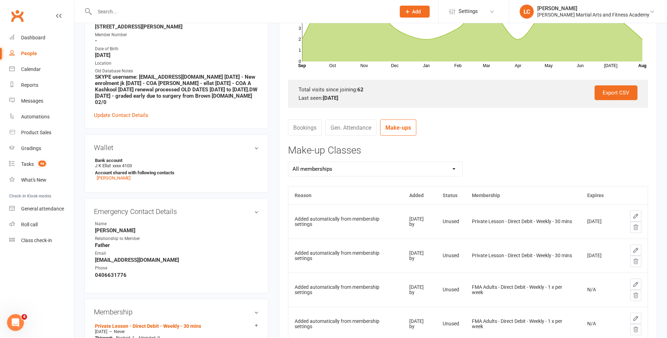
click at [637, 227] on icon at bounding box center [636, 227] width 5 height 5
click at [639, 225] on button at bounding box center [635, 227] width 11 height 11
click at [635, 261] on icon at bounding box center [636, 261] width 6 height 6
click at [635, 230] on icon at bounding box center [636, 227] width 5 height 5
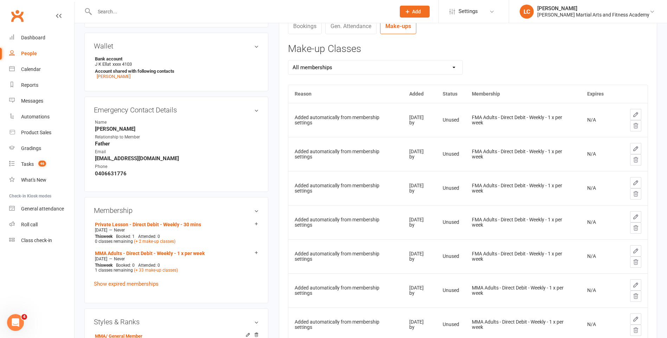
scroll to position [281, 0]
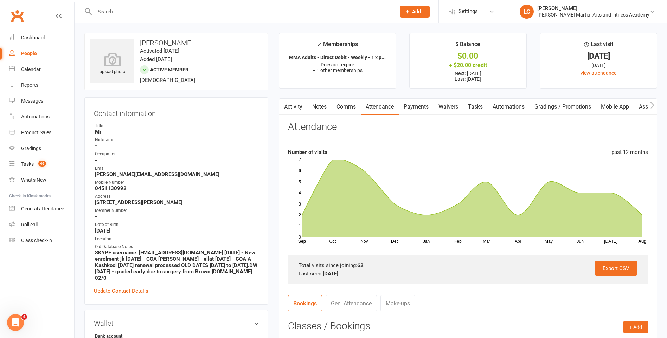
click at [299, 110] on link "Activity" at bounding box center [293, 107] width 28 height 16
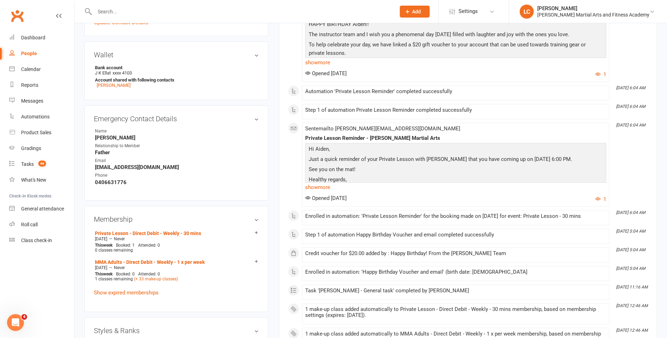
scroll to position [281, 0]
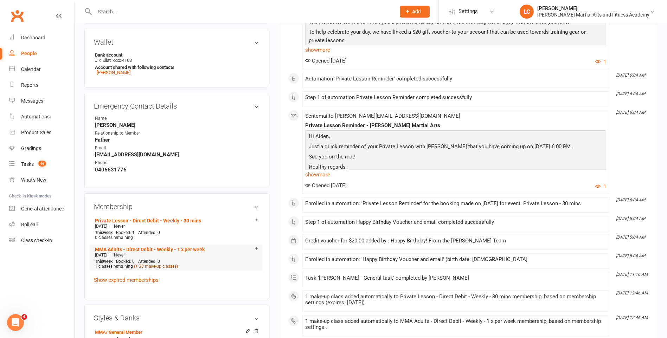
click at [171, 267] on link "(+ 33 make-up classes)" at bounding box center [156, 266] width 44 height 5
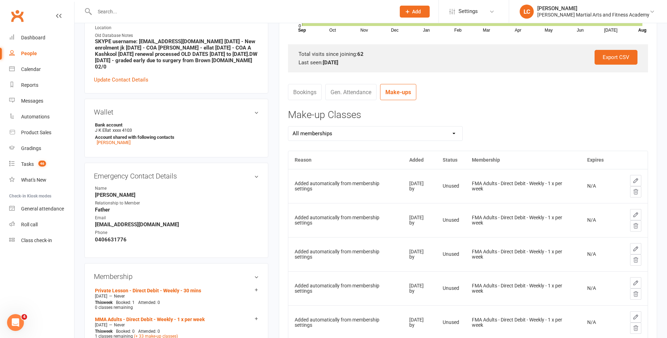
scroll to position [211, 0]
click at [635, 195] on icon at bounding box center [636, 192] width 6 height 6
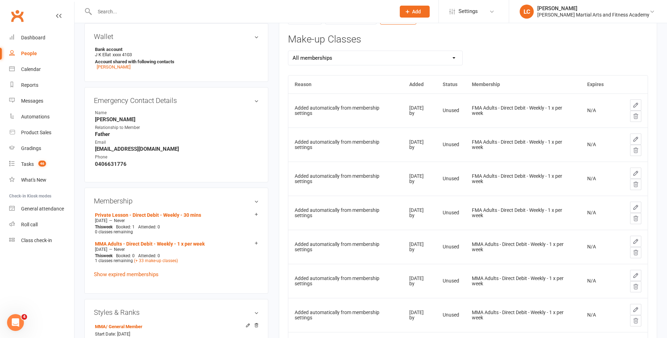
scroll to position [246, 0]
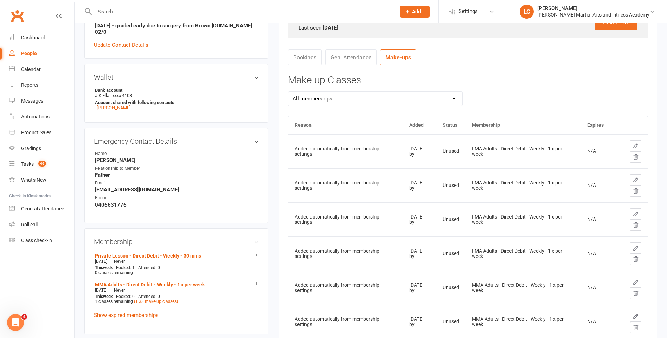
click at [637, 158] on icon at bounding box center [636, 157] width 6 height 6
click at [635, 157] on icon at bounding box center [636, 157] width 5 height 5
click at [635, 190] on icon at bounding box center [636, 191] width 6 height 6
click at [635, 158] on icon at bounding box center [636, 157] width 6 height 6
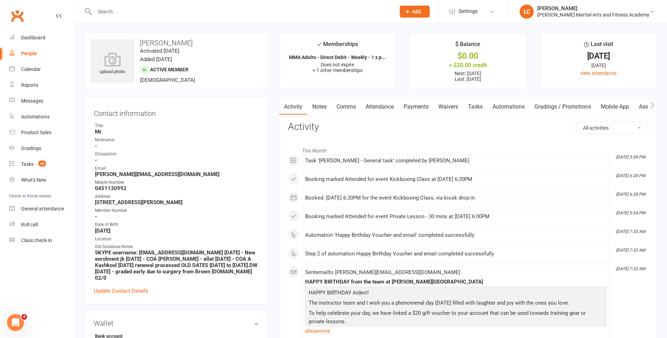
click at [382, 110] on link "Attendance" at bounding box center [380, 107] width 38 height 16
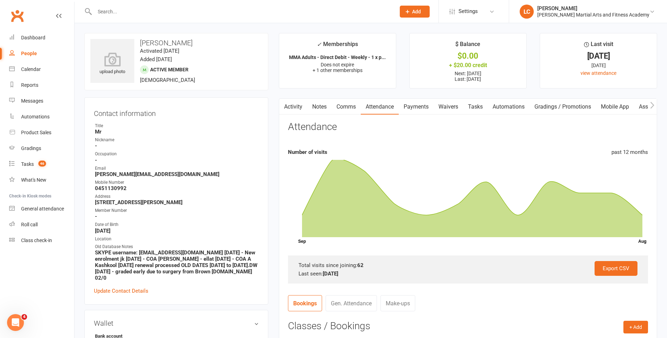
click at [411, 107] on link "Payments" at bounding box center [416, 107] width 35 height 16
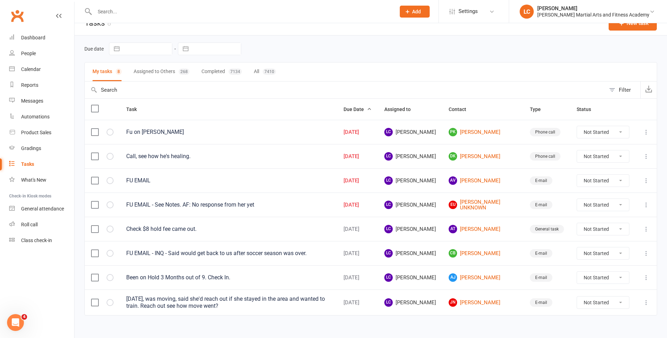
scroll to position [19, 0]
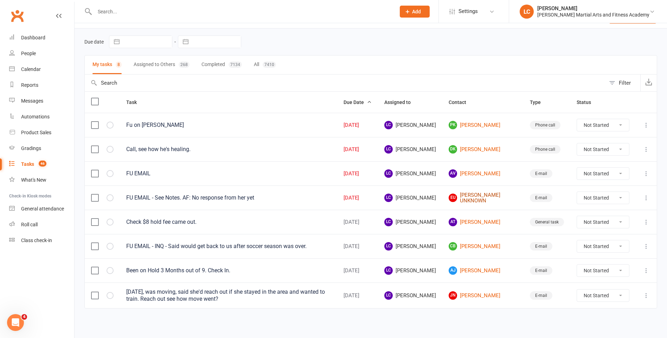
click at [481, 199] on link "EU Emily UNKNOWN" at bounding box center [483, 198] width 69 height 12
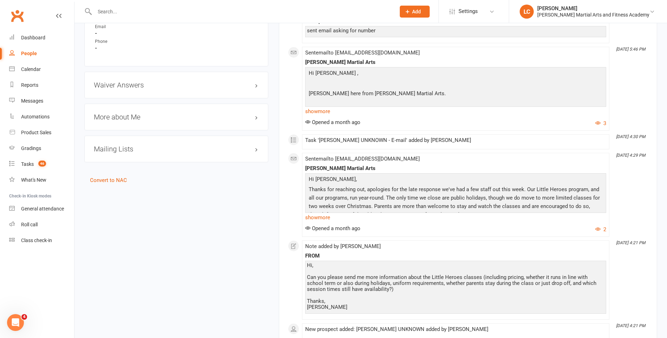
scroll to position [530, 0]
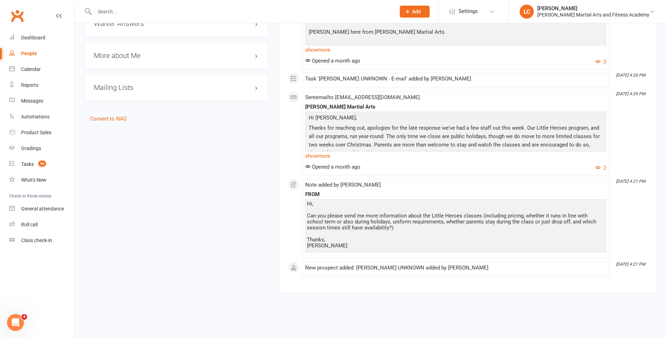
click at [314, 156] on link "show more" at bounding box center [455, 156] width 301 height 10
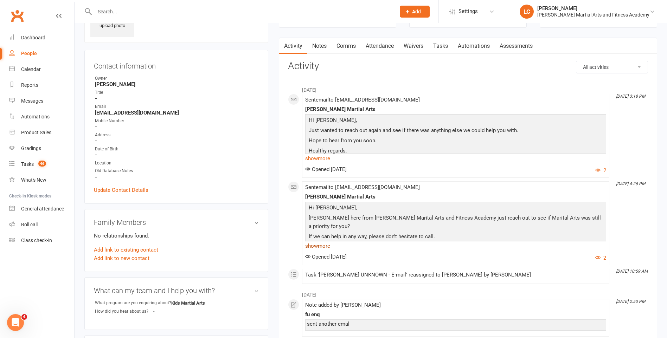
scroll to position [2, 0]
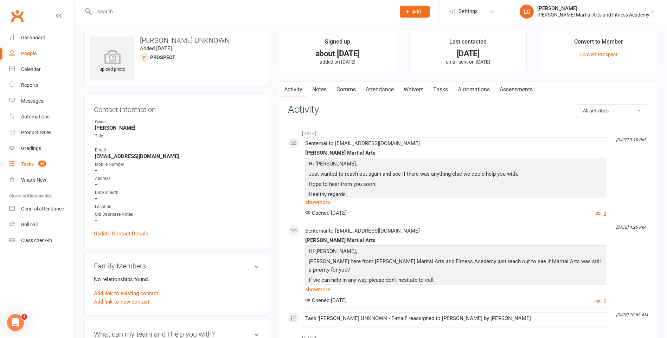
drag, startPoint x: 32, startPoint y: 167, endPoint x: 36, endPoint y: 157, distance: 10.4
click at [32, 167] on div "Tasks" at bounding box center [27, 164] width 13 height 6
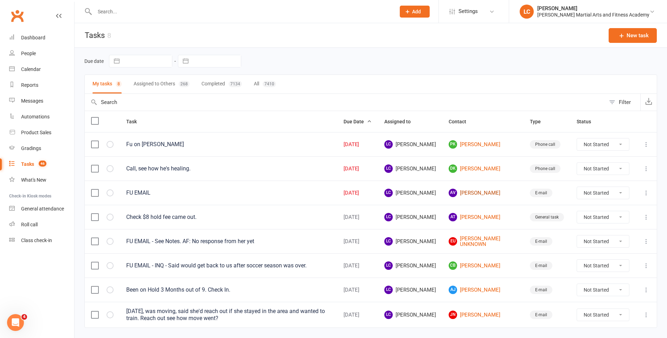
click at [489, 192] on link "AV Aspen Valentim" at bounding box center [483, 193] width 69 height 8
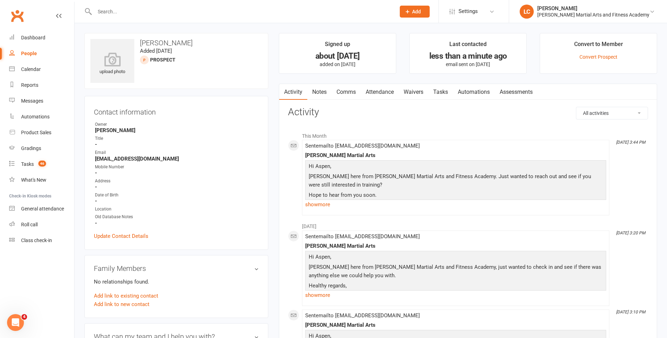
click at [445, 95] on link "Tasks" at bounding box center [440, 92] width 25 height 16
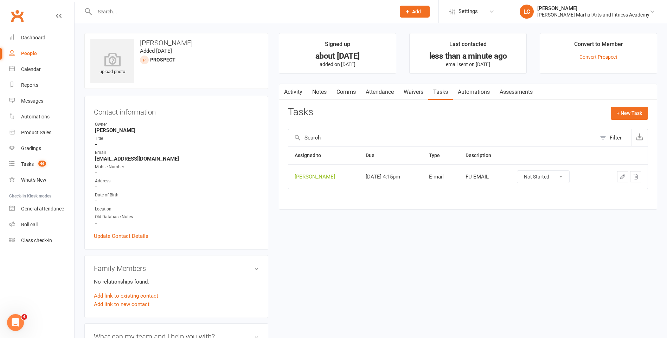
click at [625, 180] on button "button" at bounding box center [622, 176] width 11 height 11
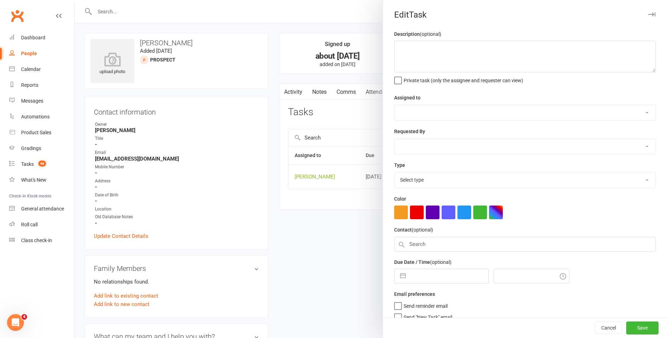
type textarea "FU EMAIL"
select select "47778"
select select "25276"
type input "[DATE]"
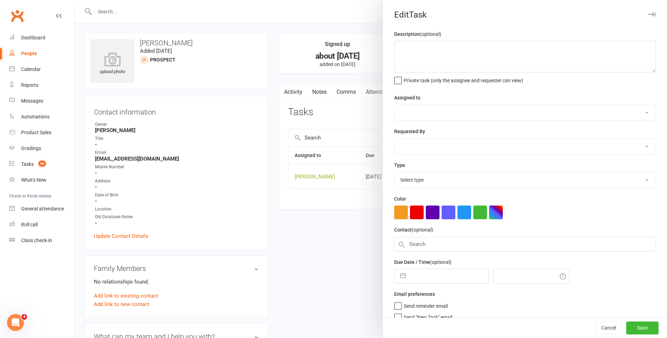
type input "4:15pm"
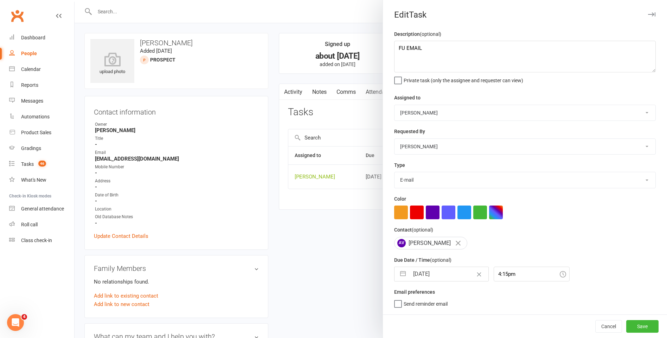
click at [426, 276] on input "[DATE]" at bounding box center [448, 274] width 79 height 14
select select "6"
select select "2025"
select select "7"
select select "2025"
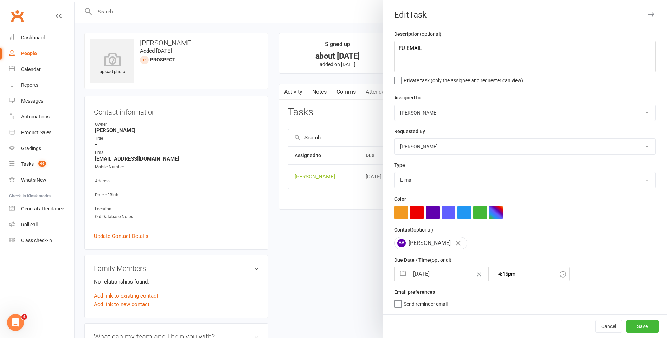
select select "8"
select select "2025"
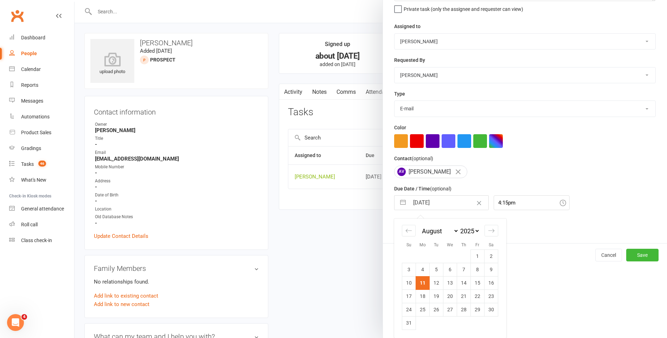
scroll to position [74, 0]
click at [419, 310] on td "25" at bounding box center [423, 309] width 14 height 13
type input "25 Aug 2025"
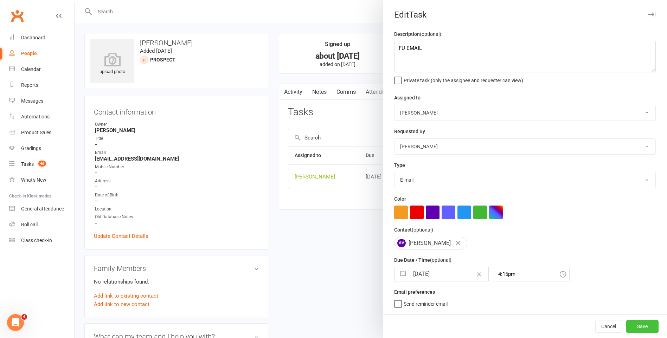
click at [633, 328] on button "Save" at bounding box center [642, 326] width 32 height 13
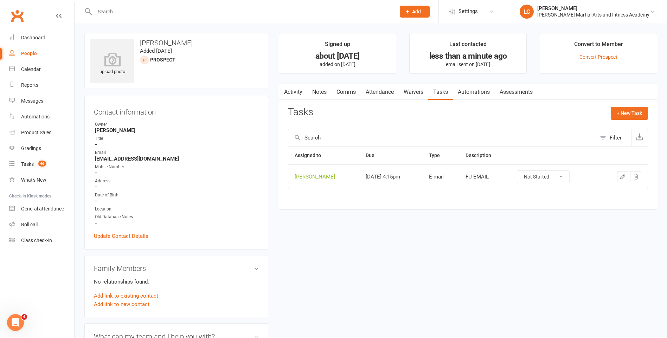
click at [294, 92] on link "Activity" at bounding box center [293, 92] width 28 height 16
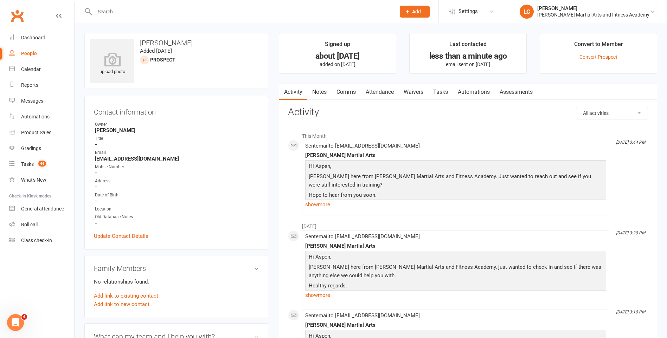
click at [440, 94] on link "Tasks" at bounding box center [440, 92] width 25 height 16
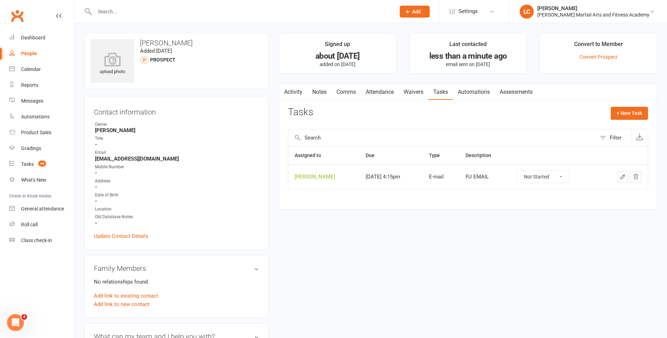
click at [289, 96] on link "Activity" at bounding box center [293, 92] width 28 height 16
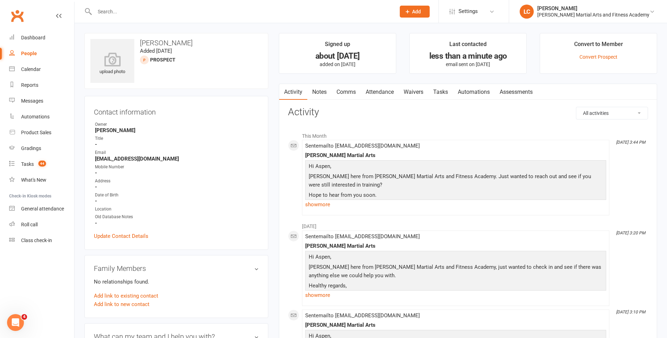
drag, startPoint x: 435, startPoint y: 89, endPoint x: 429, endPoint y: 103, distance: 15.3
click at [434, 89] on link "Tasks" at bounding box center [440, 92] width 25 height 16
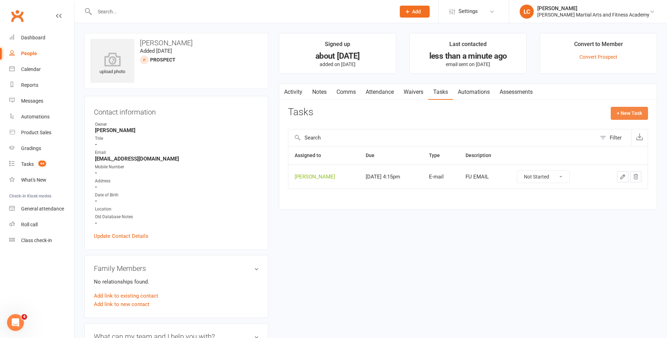
click at [626, 116] on button "+ New Task" at bounding box center [629, 113] width 37 height 13
select select "47778"
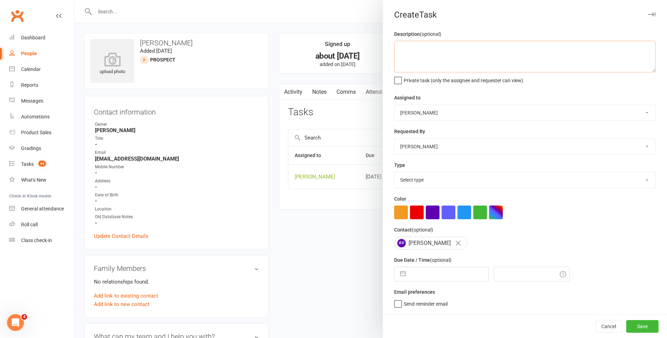
click at [442, 61] on textarea at bounding box center [525, 57] width 262 height 32
type textarea "Hasn't read an email for over a month, if no response to previous no follow up."
click at [417, 178] on select "Select type E-mail General task Meeting Phone call Sett in calls Add new task t…" at bounding box center [524, 179] width 261 height 15
select select "25276"
click at [394, 174] on select "Select type E-mail General task Meeting Phone call Sett in calls Add new task t…" at bounding box center [524, 179] width 261 height 15
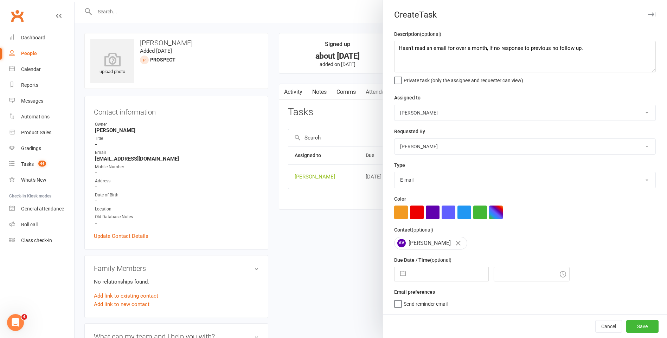
click at [424, 275] on input "text" at bounding box center [448, 274] width 79 height 14
select select "6"
select select "2025"
select select "7"
select select "2025"
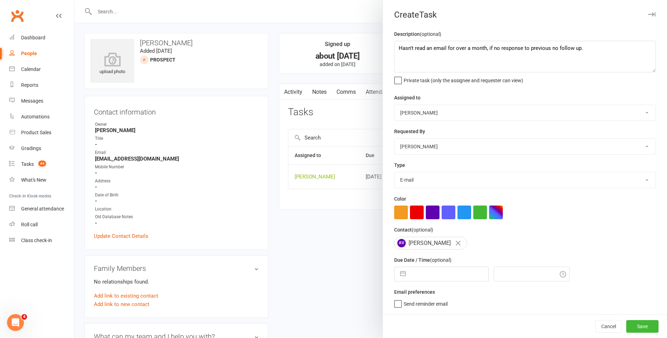
select select "8"
select select "2025"
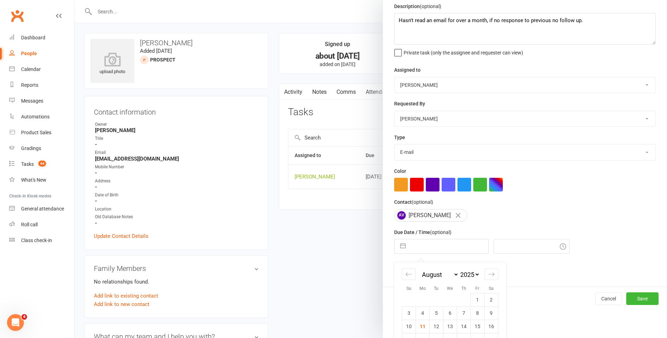
scroll to position [74, 0]
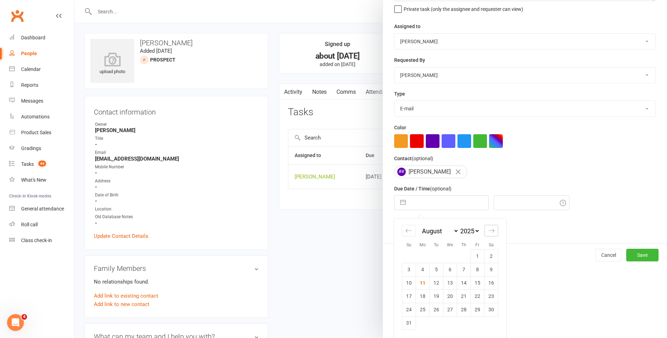
click at [490, 230] on icon "Move forward to switch to the next month." at bounding box center [491, 230] width 7 height 7
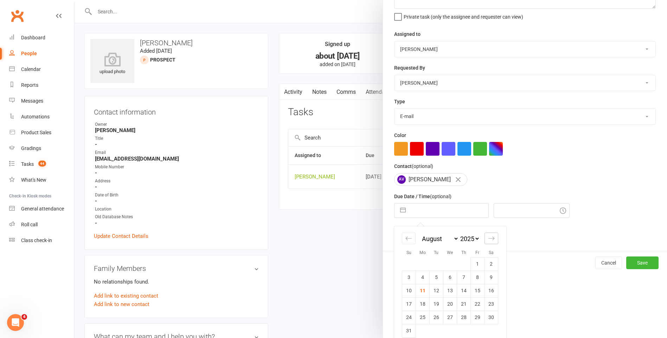
select select "9"
select select "2025"
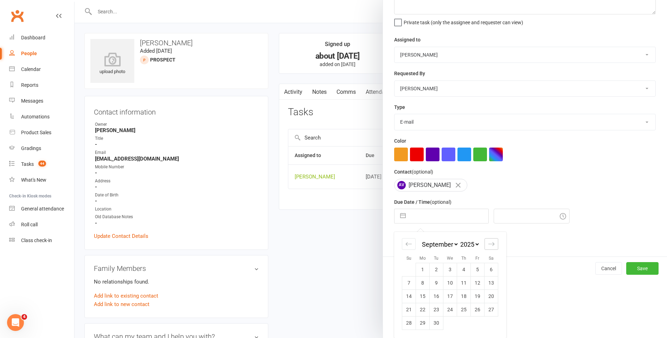
scroll to position [60, 0]
click at [417, 280] on td "8" at bounding box center [423, 282] width 14 height 13
type input "08 Sep 2025"
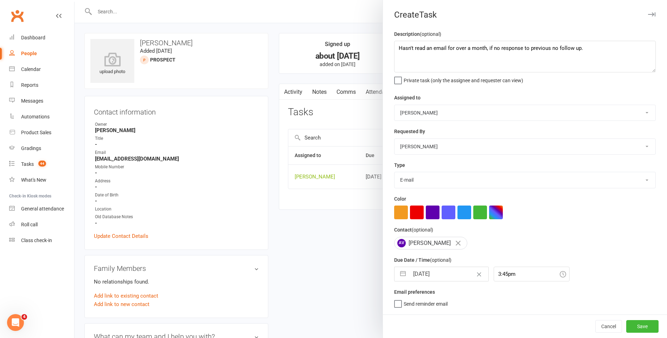
scroll to position [0, 0]
click at [512, 279] on input "3:45pm" at bounding box center [532, 274] width 76 height 15
click at [497, 300] on div "10:15am" at bounding box center [531, 297] width 75 height 11
type input "10:15am"
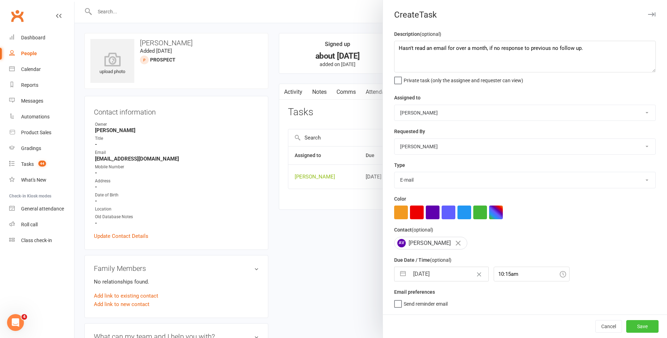
click at [645, 329] on button "Save" at bounding box center [642, 326] width 32 height 13
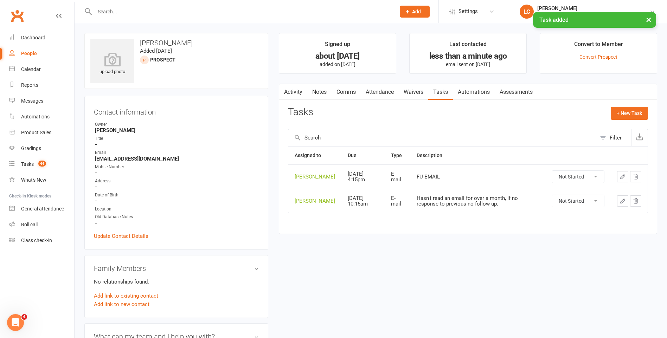
click at [301, 87] on link "Activity" at bounding box center [293, 92] width 28 height 16
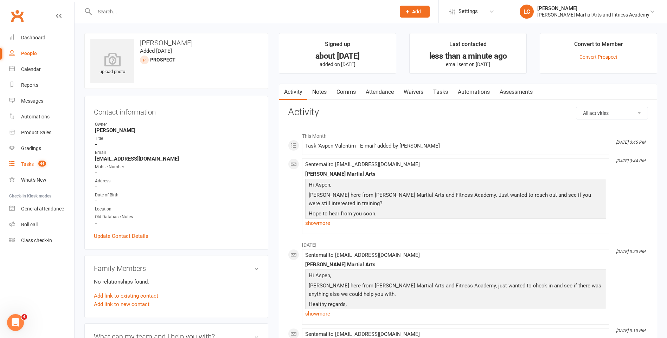
click at [34, 159] on link "Tasks 44" at bounding box center [41, 164] width 65 height 16
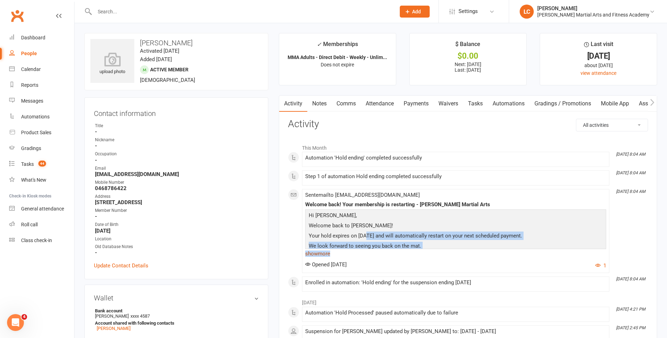
drag, startPoint x: 366, startPoint y: 240, endPoint x: 438, endPoint y: 250, distance: 72.7
click at [437, 249] on div "Hi [PERSON_NAME], Welcome back to [PERSON_NAME]! Your hold expires on [DATE] an…" at bounding box center [455, 234] width 301 height 49
drag, startPoint x: 438, startPoint y: 250, endPoint x: 426, endPoint y: 250, distance: 12.3
click at [426, 250] on link "show more" at bounding box center [455, 254] width 301 height 10
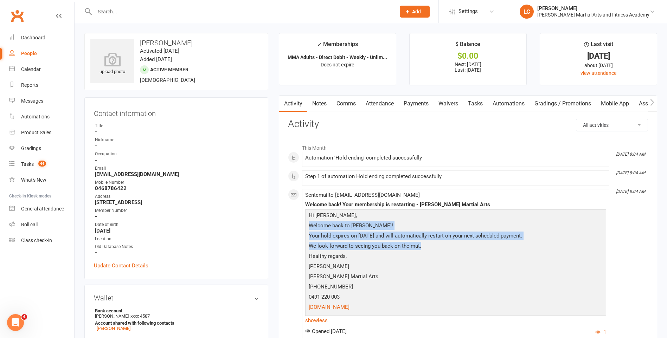
drag, startPoint x: 408, startPoint y: 241, endPoint x: 306, endPoint y: 223, distance: 103.2
click at [306, 223] on div "Hi [PERSON_NAME], Welcome back to [PERSON_NAME]! Your hold expires on [DATE] an…" at bounding box center [455, 268] width 301 height 116
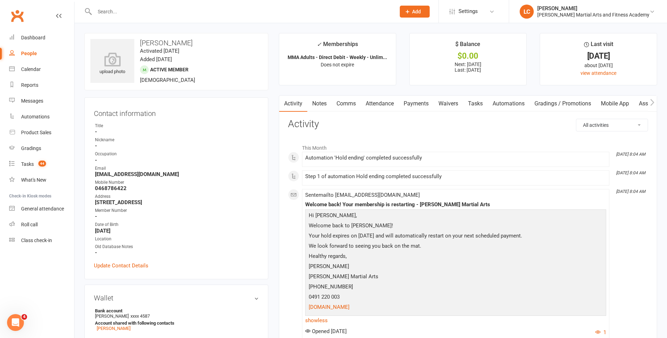
drag, startPoint x: 306, startPoint y: 223, endPoint x: 473, endPoint y: 271, distance: 173.7
click at [473, 271] on p "[PERSON_NAME]" at bounding box center [455, 267] width 297 height 10
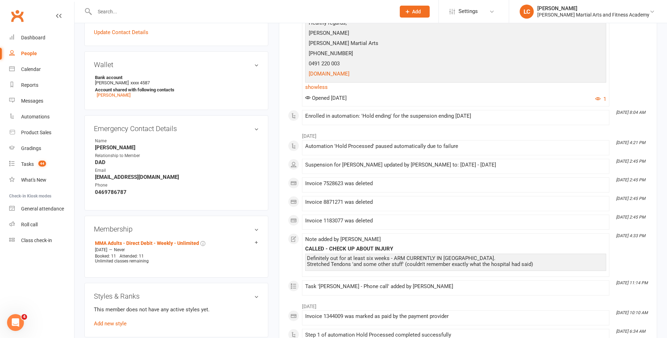
scroll to position [246, 0]
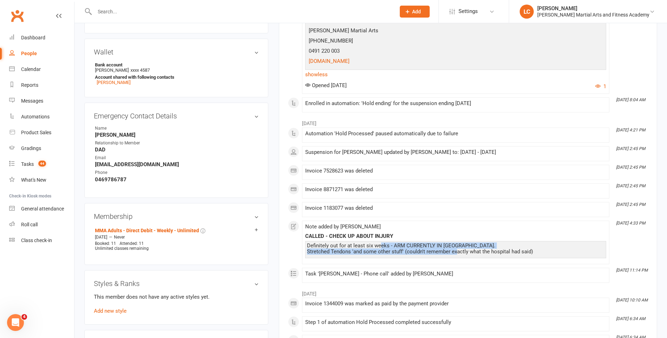
drag, startPoint x: 380, startPoint y: 244, endPoint x: 456, endPoint y: 257, distance: 77.8
click at [456, 257] on div "Definitely out for at least six weeks - ARM CURRENTLY IN [GEOGRAPHIC_DATA]. Str…" at bounding box center [455, 249] width 301 height 17
drag, startPoint x: 456, startPoint y: 257, endPoint x: 372, endPoint y: 244, distance: 85.7
click at [372, 244] on div "Definitely out for at least six weeks - ARM CURRENTLY IN [GEOGRAPHIC_DATA]. Str…" at bounding box center [455, 249] width 297 height 12
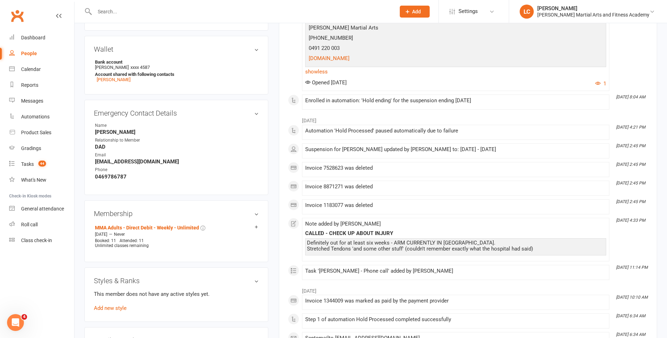
scroll to position [316, 0]
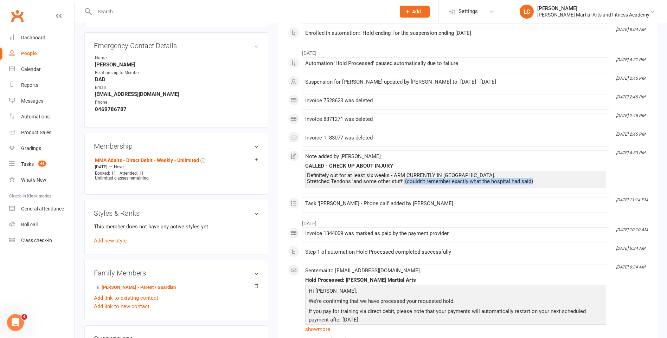
drag, startPoint x: 404, startPoint y: 184, endPoint x: 562, endPoint y: 185, distance: 158.2
click at [562, 185] on div "Definitely out for at least six weeks - ARM CURRENTLY IN [GEOGRAPHIC_DATA]. Str…" at bounding box center [455, 179] width 301 height 17
drag, startPoint x: 562, startPoint y: 185, endPoint x: 539, endPoint y: 172, distance: 26.1
click at [539, 170] on div "CALLED - CHECK UP ABOUT INJURY Definitely out for at least six weeks - ARM CURR…" at bounding box center [455, 175] width 301 height 25
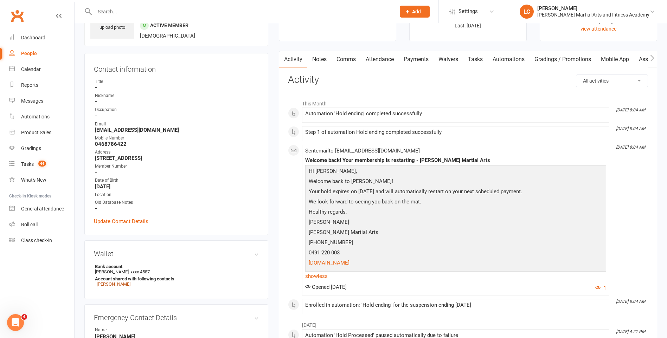
scroll to position [0, 0]
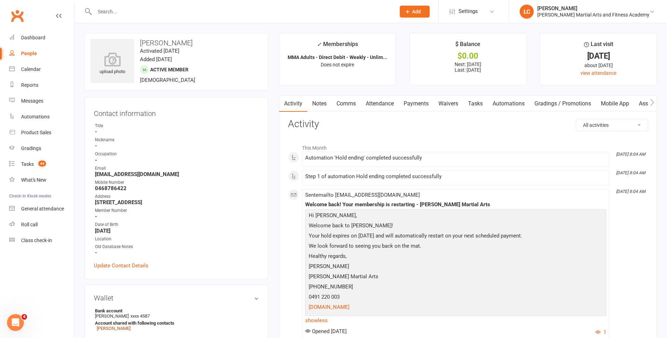
click at [417, 102] on link "Payments" at bounding box center [416, 104] width 35 height 16
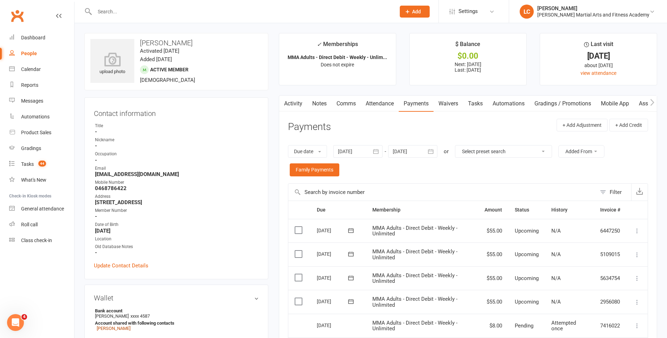
click at [479, 104] on link "Tasks" at bounding box center [475, 104] width 25 height 16
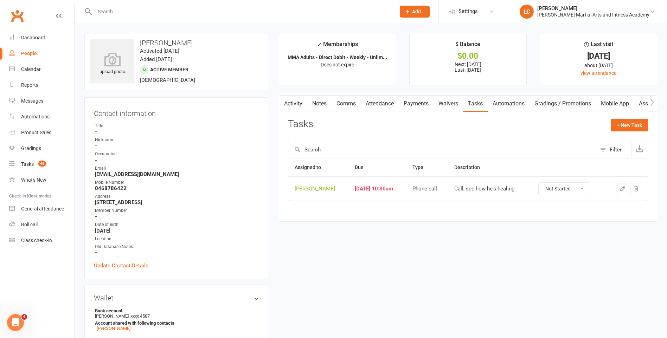
click at [569, 191] on select "Not Started In Progress Waiting Complete" at bounding box center [565, 189] width 52 height 12
click at [541, 183] on select "Not Started In Progress Waiting Complete" at bounding box center [565, 189] width 52 height 12
select select "unstarted"
click at [305, 104] on link "Activity" at bounding box center [293, 104] width 28 height 16
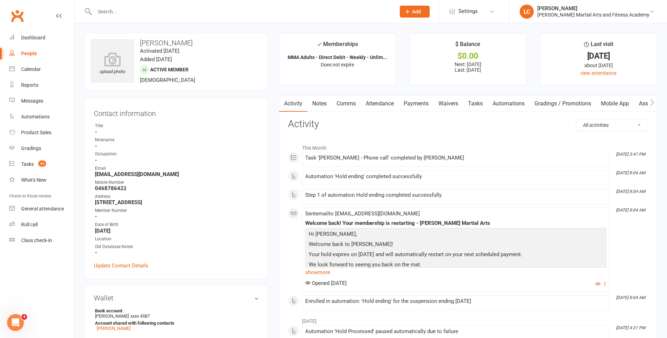
click at [476, 106] on link "Tasks" at bounding box center [475, 104] width 25 height 16
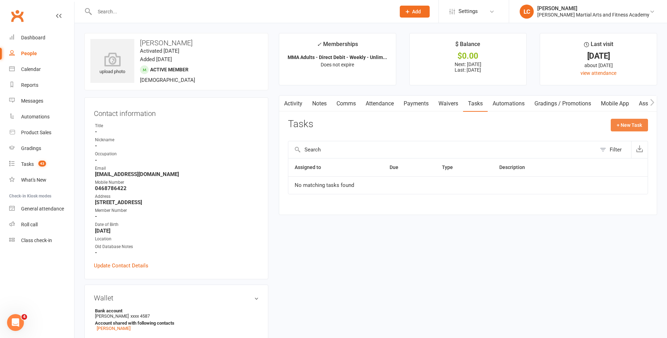
click at [621, 120] on button "+ New Task" at bounding box center [629, 125] width 37 height 13
select select "47778"
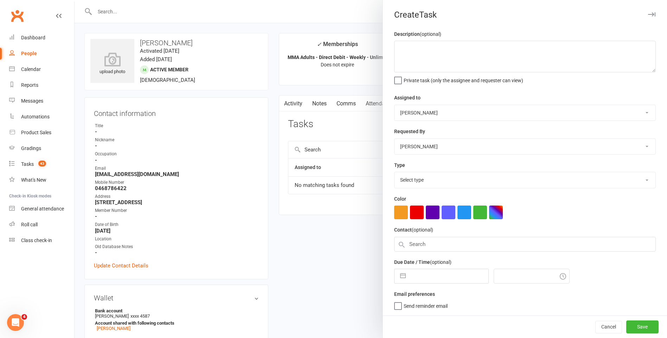
click at [436, 118] on select "[PERSON_NAME] [PERSON_NAME] [PERSON_NAME] [PERSON_NAME] [PERSON_NAME] [PERSON_N…" at bounding box center [524, 112] width 261 height 15
click at [394, 105] on select "[PERSON_NAME] [PERSON_NAME] [PERSON_NAME] [PERSON_NAME] [PERSON_NAME] [PERSON_N…" at bounding box center [524, 112] width 261 height 15
click at [433, 62] on textarea at bounding box center [525, 57] width 262 height 32
type textarea "FU CALL - Came off hold last week call if not in."
click at [427, 172] on div "Type Select type E-mail General task Meeting Phone call Sett in calls Add new t…" at bounding box center [525, 174] width 262 height 27
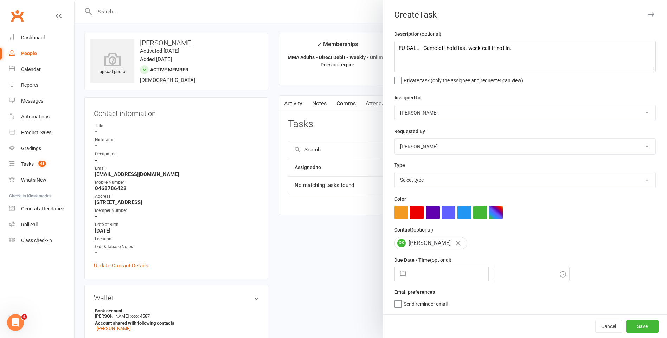
click at [424, 175] on select "Select type E-mail General task Meeting Phone call Sett in calls Add new task t…" at bounding box center [524, 179] width 261 height 15
select select "25277"
click at [394, 174] on select "Select type E-mail General task Meeting Phone call Sett in calls Add new task t…" at bounding box center [524, 179] width 261 height 15
click at [419, 281] on input "text" at bounding box center [448, 274] width 79 height 14
select select "6"
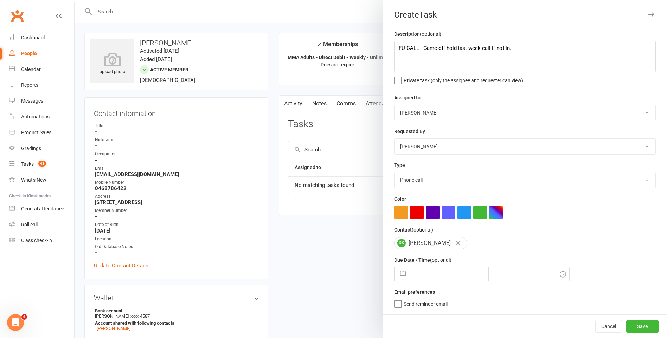
select select "2025"
select select "7"
select select "2025"
select select "8"
select select "2025"
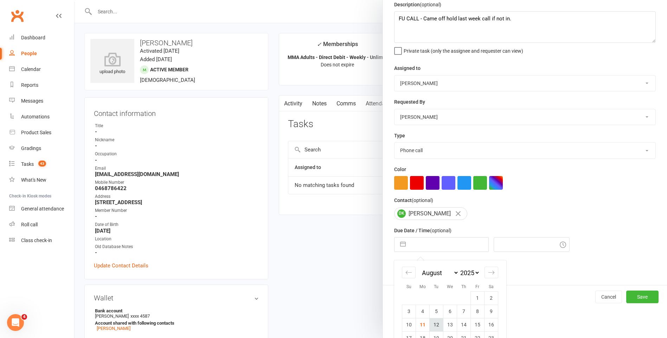
scroll to position [74, 0]
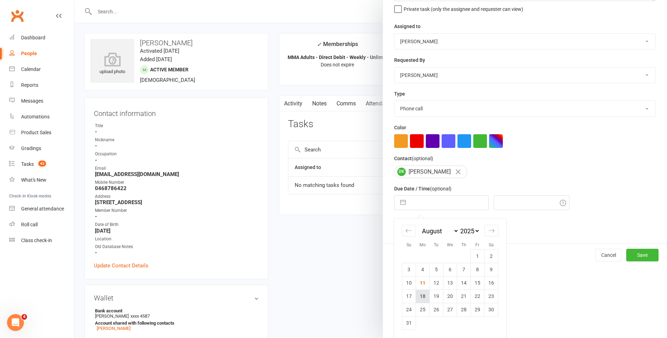
click at [421, 296] on td "18" at bounding box center [423, 296] width 14 height 13
type input "18 Aug 2025"
type input "4:00pm"
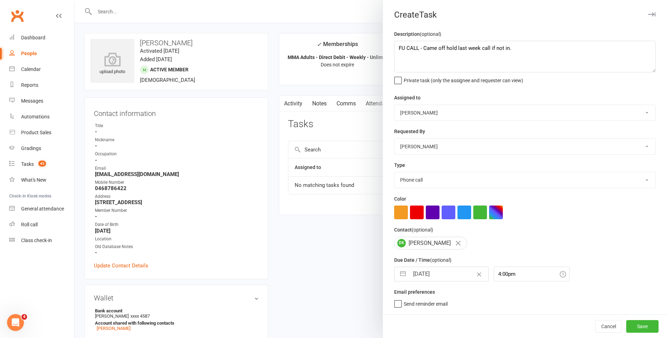
scroll to position [0, 0]
click at [424, 285] on div "Description (optional) FU CALL - Came off hold last week call if not in. Privat…" at bounding box center [525, 172] width 284 height 285
select select "6"
select select "2025"
select select "7"
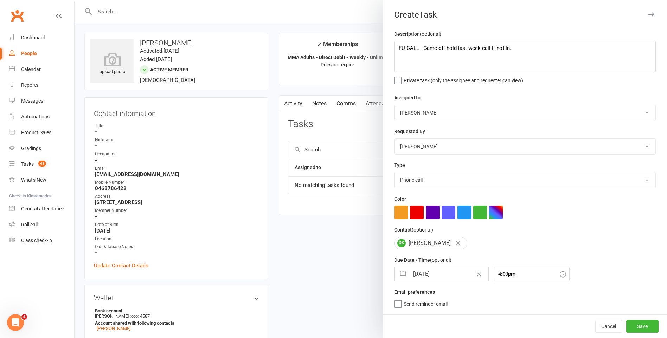
select select "2025"
select select "8"
select select "2025"
click at [424, 278] on input "18 Aug 2025" at bounding box center [448, 274] width 79 height 14
click at [498, 282] on input "4:00pm" at bounding box center [532, 274] width 76 height 15
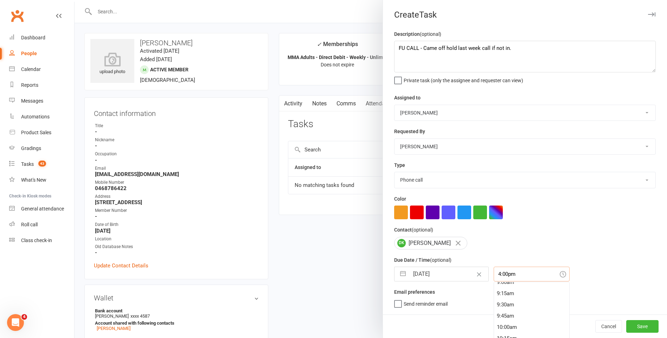
scroll to position [392, 0]
click at [496, 287] on div "8:45am" at bounding box center [531, 289] width 75 height 11
type input "8:45am"
select select "6"
select select "2025"
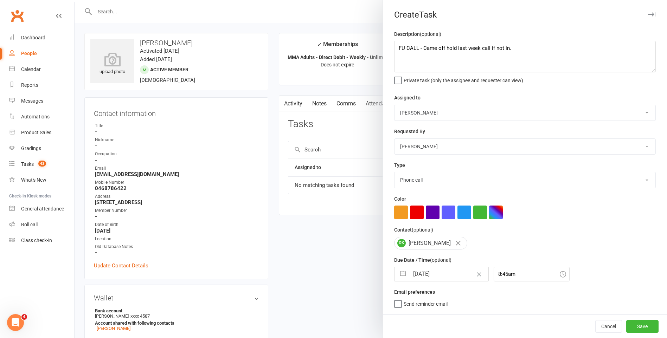
select select "7"
select select "2025"
select select "8"
select select "2025"
click at [431, 277] on input "18 Aug 2025" at bounding box center [448, 274] width 79 height 14
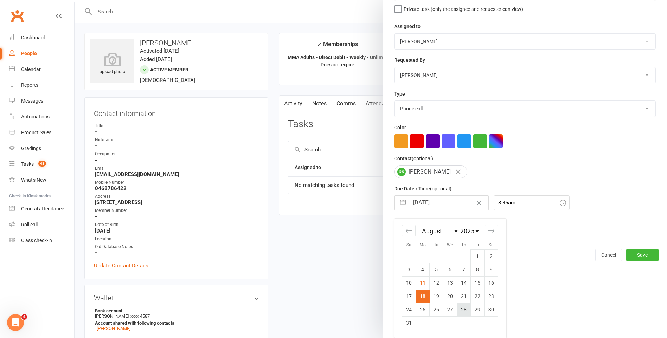
scroll to position [74, 0]
click at [405, 294] on td "17" at bounding box center [409, 296] width 14 height 13
type input "17 Aug 2025"
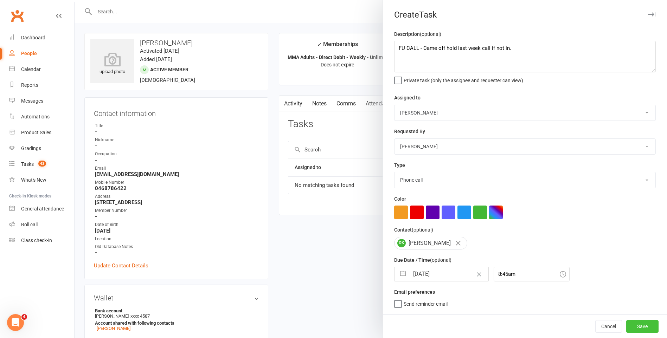
click at [643, 328] on button "Save" at bounding box center [642, 326] width 32 height 13
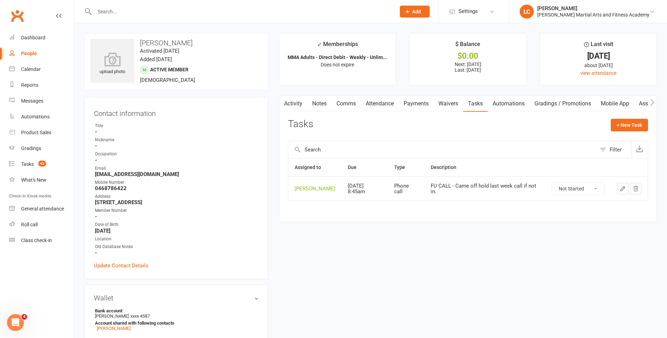
click at [627, 191] on button "button" at bounding box center [622, 188] width 11 height 11
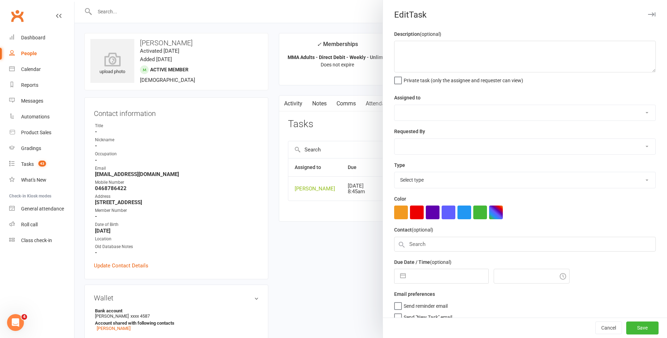
type textarea "FU CALL - Came off hold last week call if not in."
select select "47778"
type input "17 Aug 2025"
type input "8:45am"
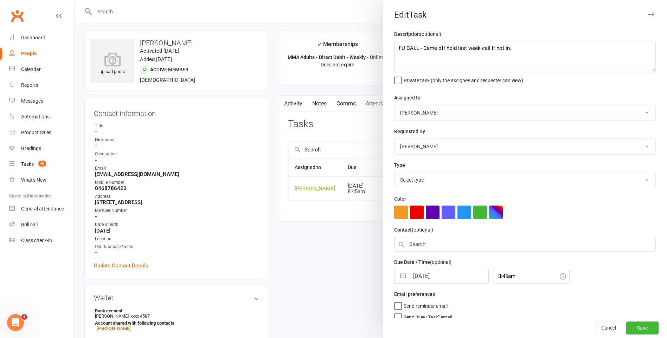
select select "25277"
click at [513, 53] on textarea "FU CALL - Came off hold last week call if not in." at bounding box center [525, 57] width 262 height 32
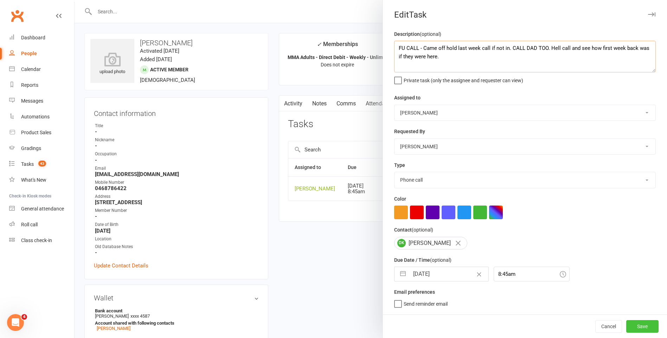
type textarea "FU CALL - Came off hold last week call if not in. CALL DAD TOO. Hell call and s…"
click at [649, 327] on button "Save" at bounding box center [642, 326] width 32 height 13
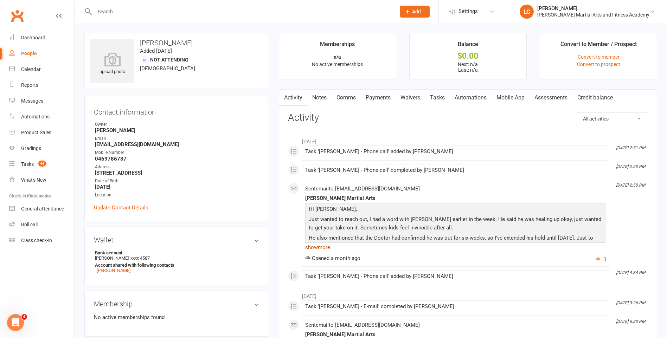
click at [321, 251] on link "show more" at bounding box center [455, 248] width 301 height 10
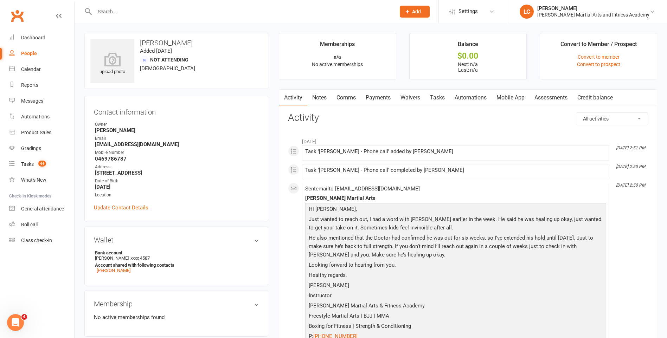
drag, startPoint x: 361, startPoint y: 238, endPoint x: 543, endPoint y: 259, distance: 183.4
click at [543, 259] on p "He also mentioned that the Doctor had confirmed he was out for six weeks, so I’…" at bounding box center [455, 247] width 297 height 27
drag, startPoint x: 543, startPoint y: 259, endPoint x: 451, endPoint y: 255, distance: 91.9
click at [451, 255] on p "He also mentioned that the Doctor had confirmed he was out for six weeks, so I’…" at bounding box center [455, 247] width 297 height 27
drag, startPoint x: 411, startPoint y: 250, endPoint x: 266, endPoint y: 226, distance: 147.2
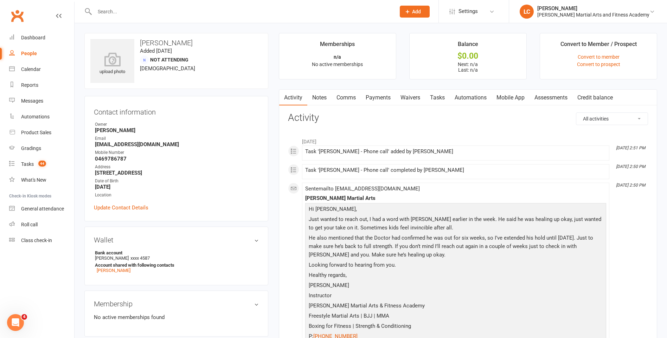
drag, startPoint x: 266, startPoint y: 226, endPoint x: 480, endPoint y: 288, distance: 222.4
click at [479, 290] on p "[PERSON_NAME]" at bounding box center [455, 286] width 297 height 10
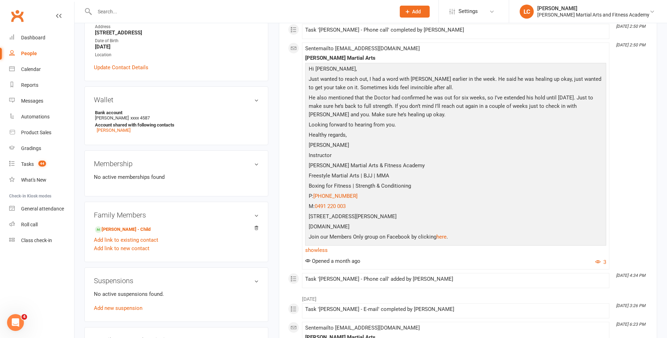
scroll to position [141, 0]
click at [321, 249] on link "show less" at bounding box center [455, 250] width 301 height 10
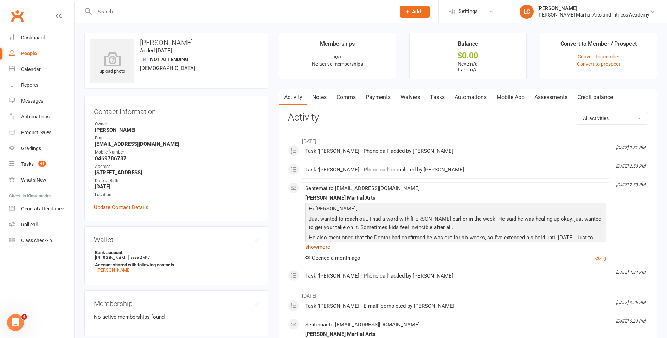
scroll to position [0, 0]
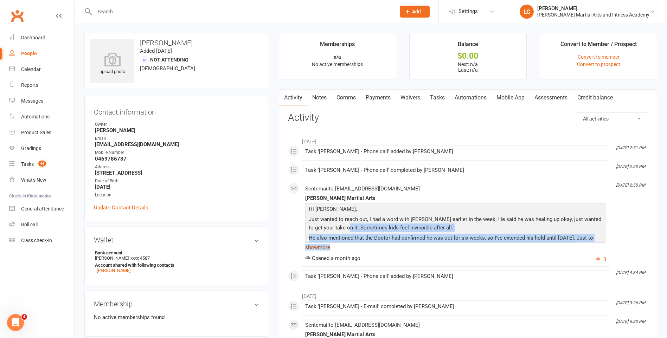
drag, startPoint x: 337, startPoint y: 224, endPoint x: 537, endPoint y: 245, distance: 201.2
click at [535, 245] on div "Hi [PERSON_NAME], Just wanted to reach out, I had a word with [PERSON_NAME] ear…" at bounding box center [455, 227] width 301 height 49
drag, startPoint x: 537, startPoint y: 245, endPoint x: 465, endPoint y: 225, distance: 74.1
click at [465, 225] on p "Just wanted to reach out, I had a word with [PERSON_NAME] earlier in the week. …" at bounding box center [455, 224] width 297 height 19
drag, startPoint x: 513, startPoint y: 236, endPoint x: 405, endPoint y: 216, distance: 109.0
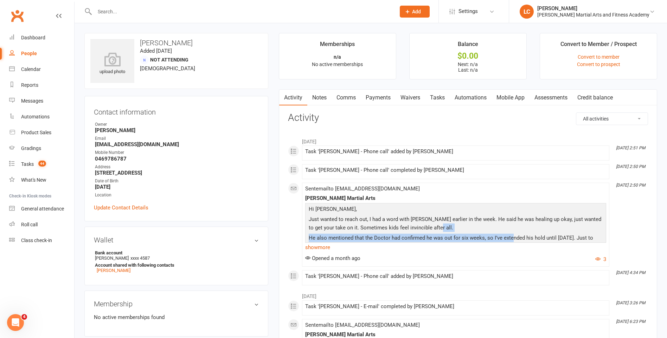
click at [405, 216] on div "Hi [PERSON_NAME], Just wanted to reach out, I had a word with [PERSON_NAME] ear…" at bounding box center [455, 294] width 297 height 178
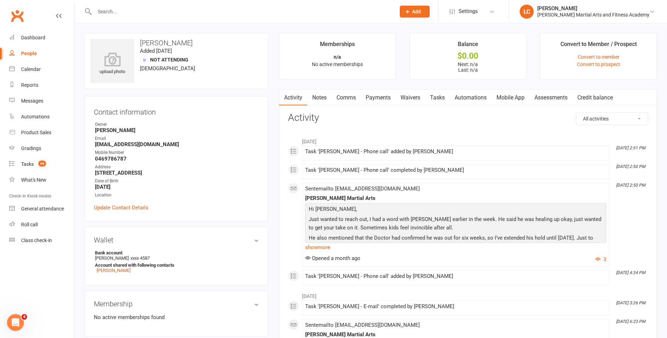
drag, startPoint x: 405, startPoint y: 216, endPoint x: 351, endPoint y: 212, distance: 54.6
click at [351, 212] on p "Hi [PERSON_NAME]," at bounding box center [455, 210] width 297 height 10
drag, startPoint x: 457, startPoint y: 96, endPoint x: 452, endPoint y: 104, distance: 8.8
click at [453, 103] on link "Automations" at bounding box center [471, 98] width 42 height 16
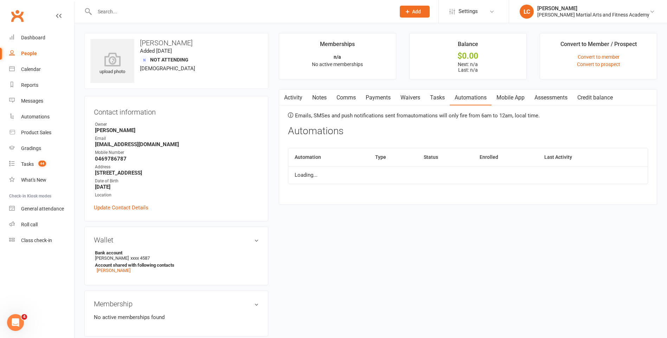
click at [437, 94] on link "Tasks" at bounding box center [437, 98] width 25 height 16
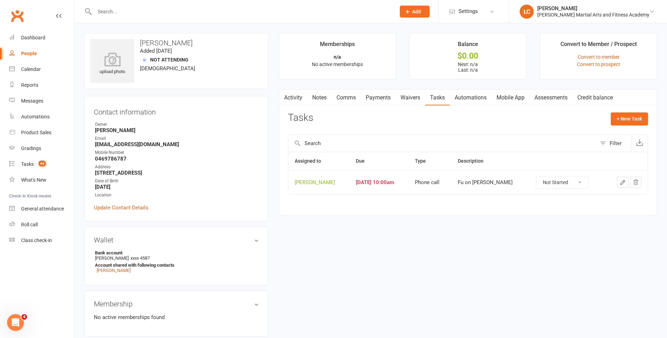
drag, startPoint x: 561, startPoint y: 184, endPoint x: 561, endPoint y: 190, distance: 5.6
click at [561, 184] on select "Not Started In Progress Waiting Complete" at bounding box center [562, 182] width 52 height 12
click at [536, 176] on select "Not Started In Progress Waiting Complete" at bounding box center [562, 182] width 52 height 12
select select "unstarted"
